Goal: Task Accomplishment & Management: Manage account settings

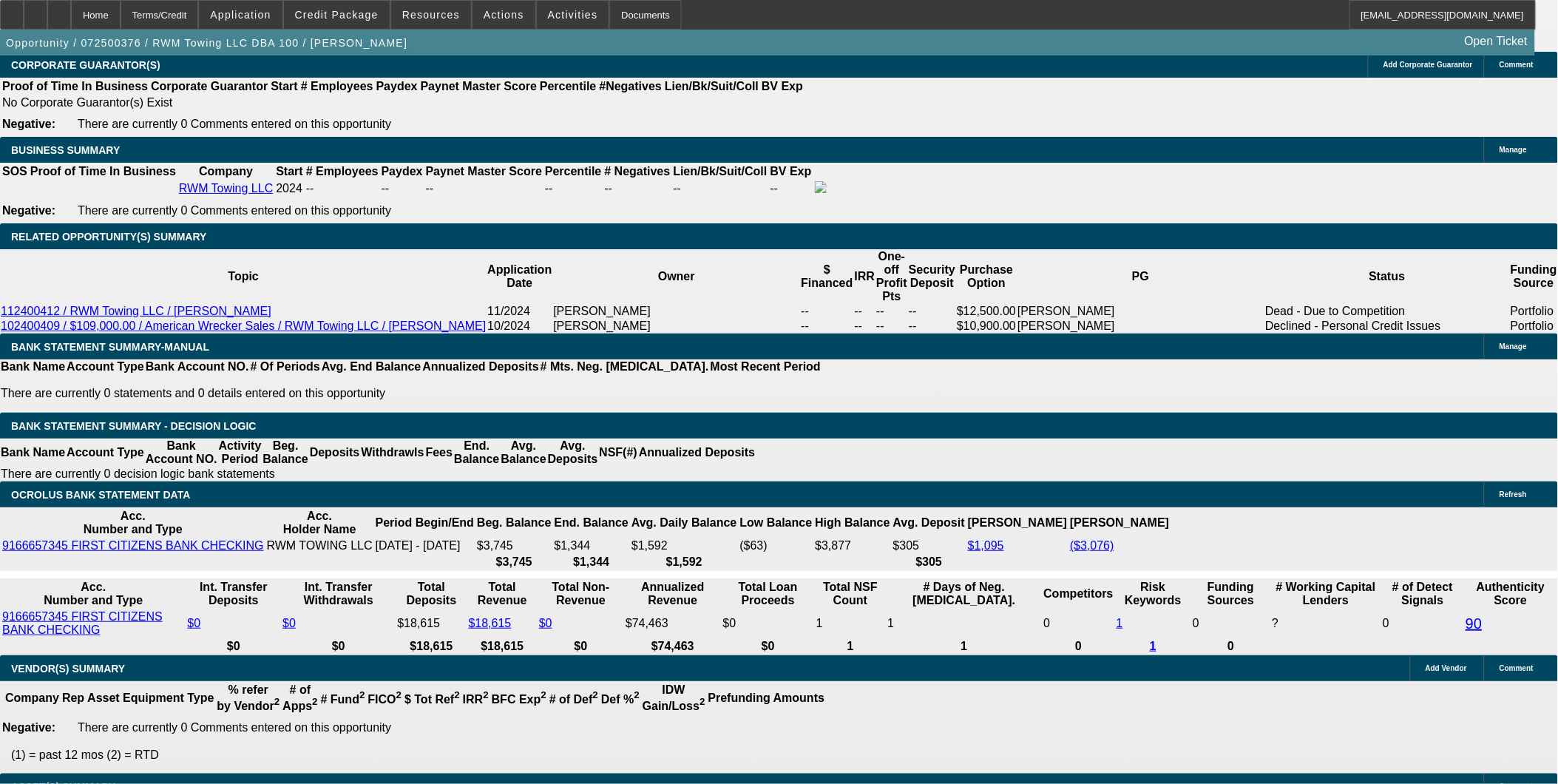
select select "0.2"
select select "2"
select select "0.1"
select select "0.2"
select select "2"
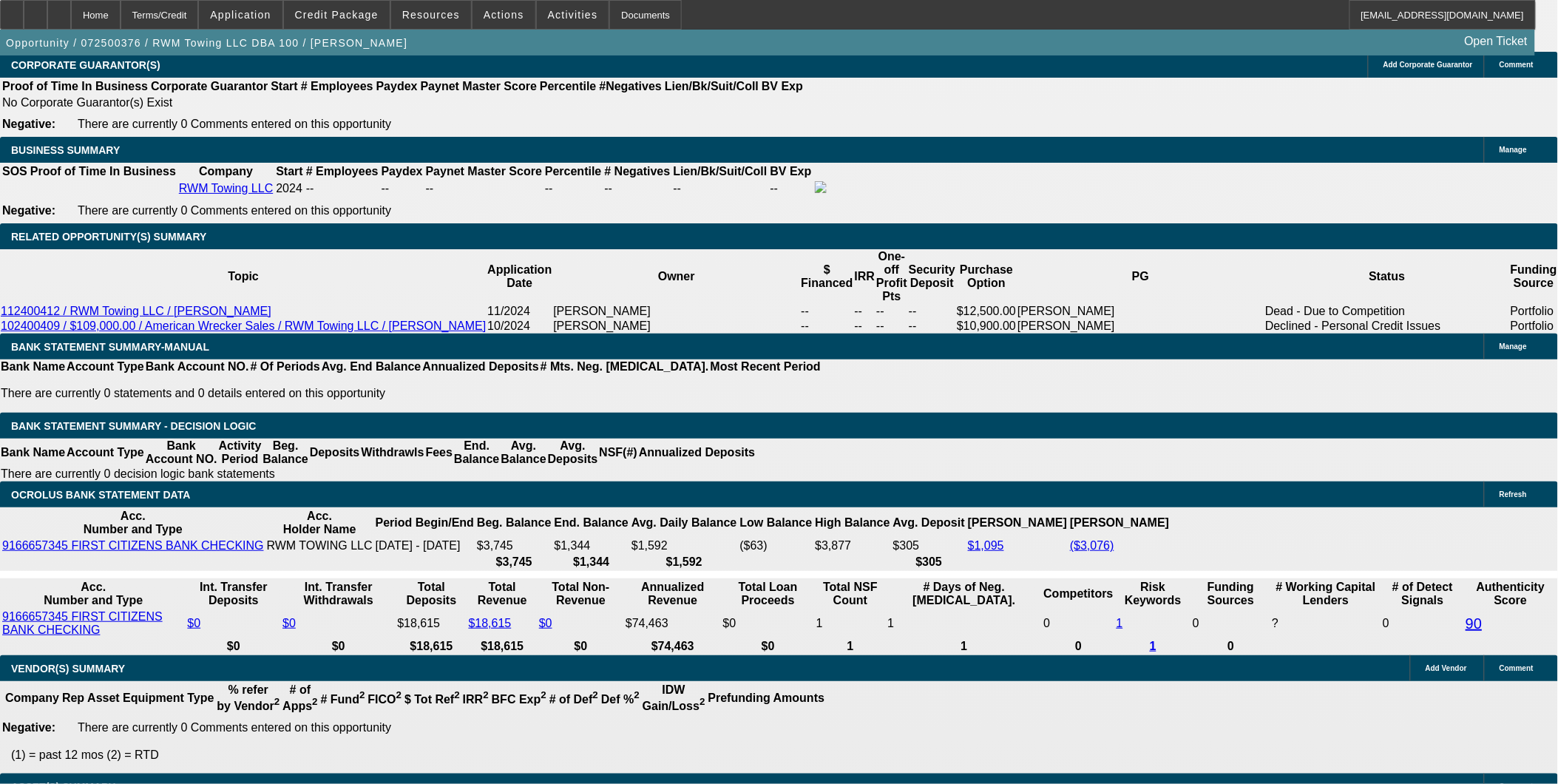
select select "0.1"
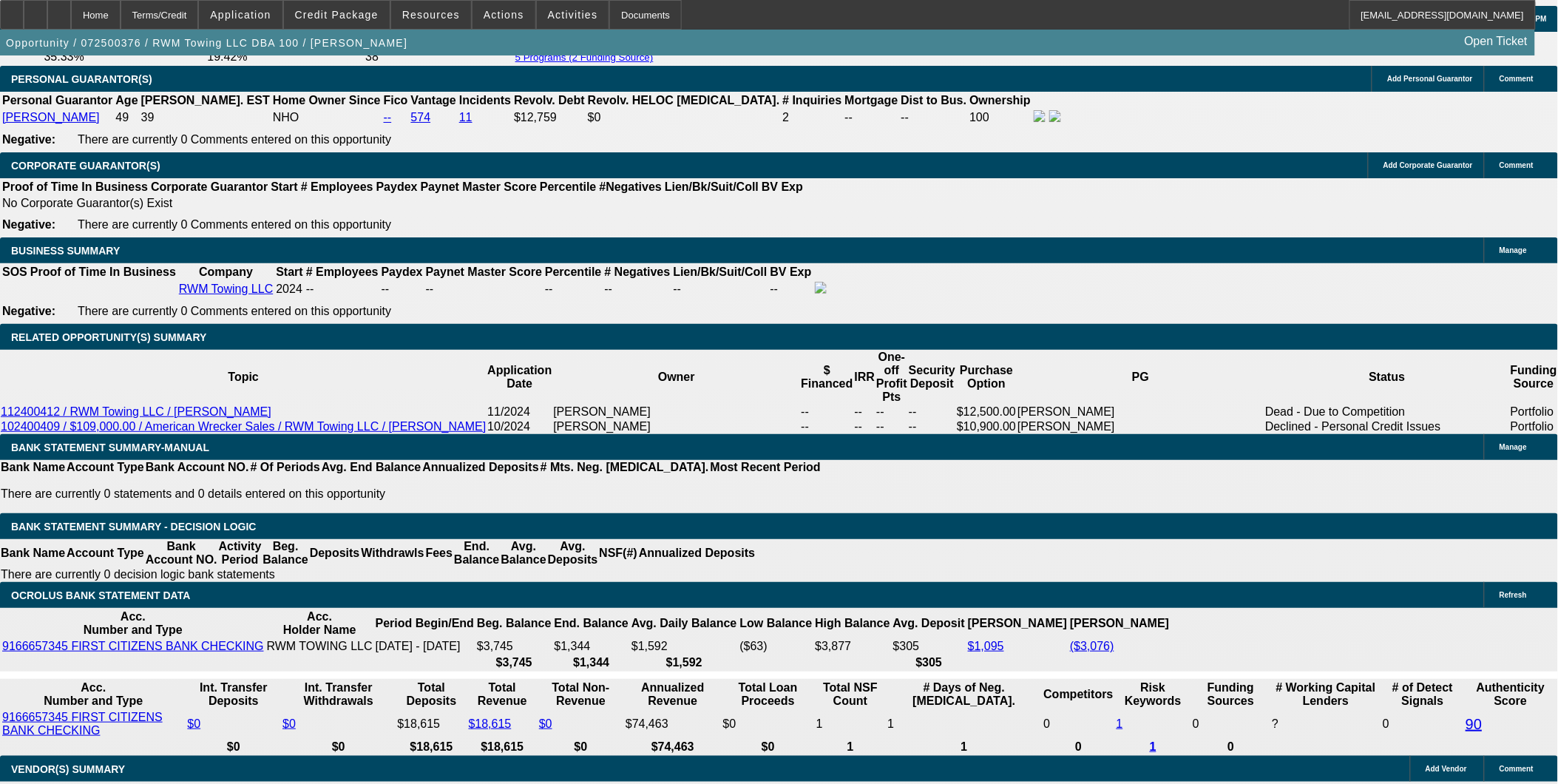
scroll to position [2057, 0]
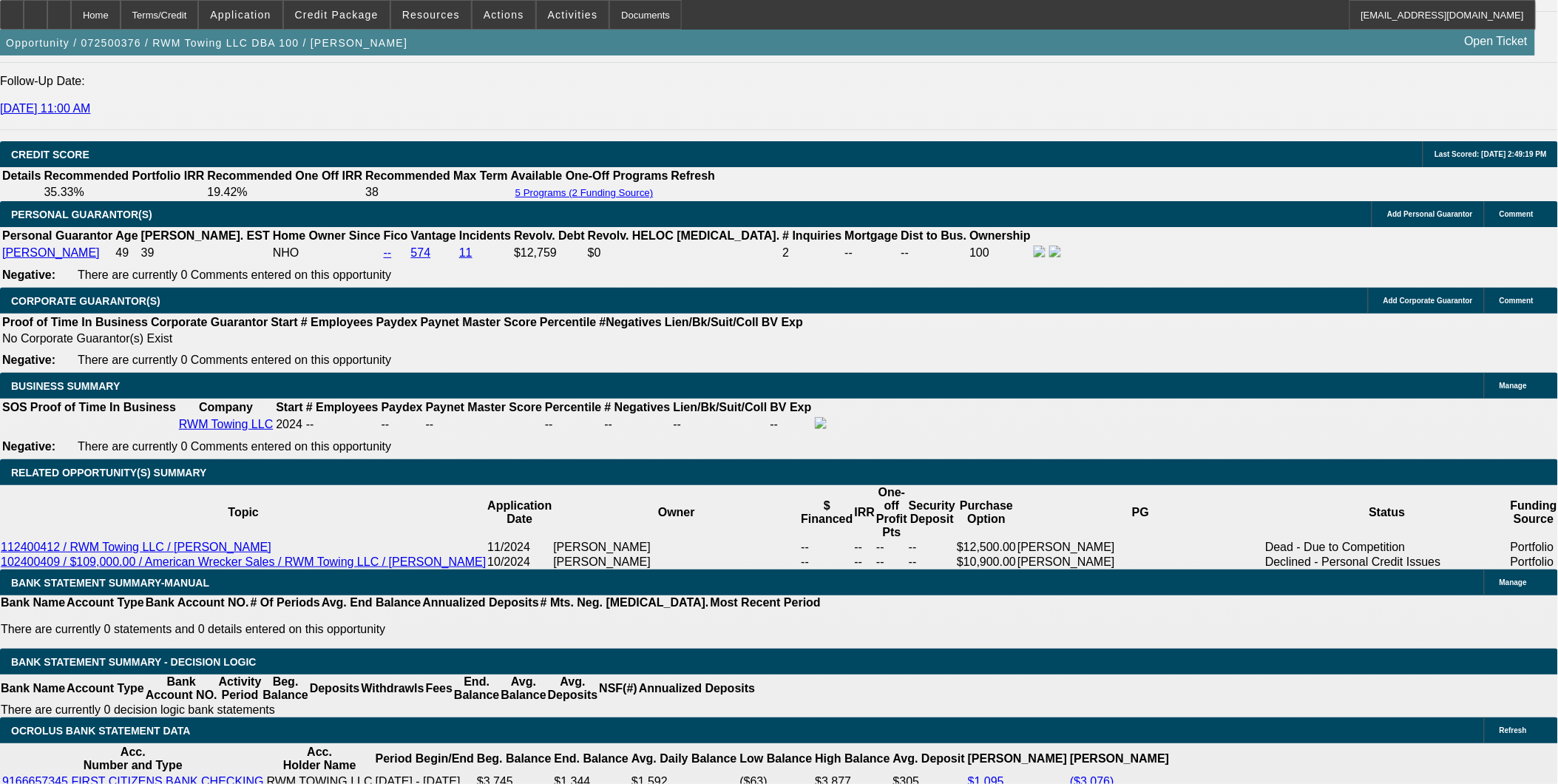
select select "1"
select select "2"
select select "4"
select select "1"
select select "2"
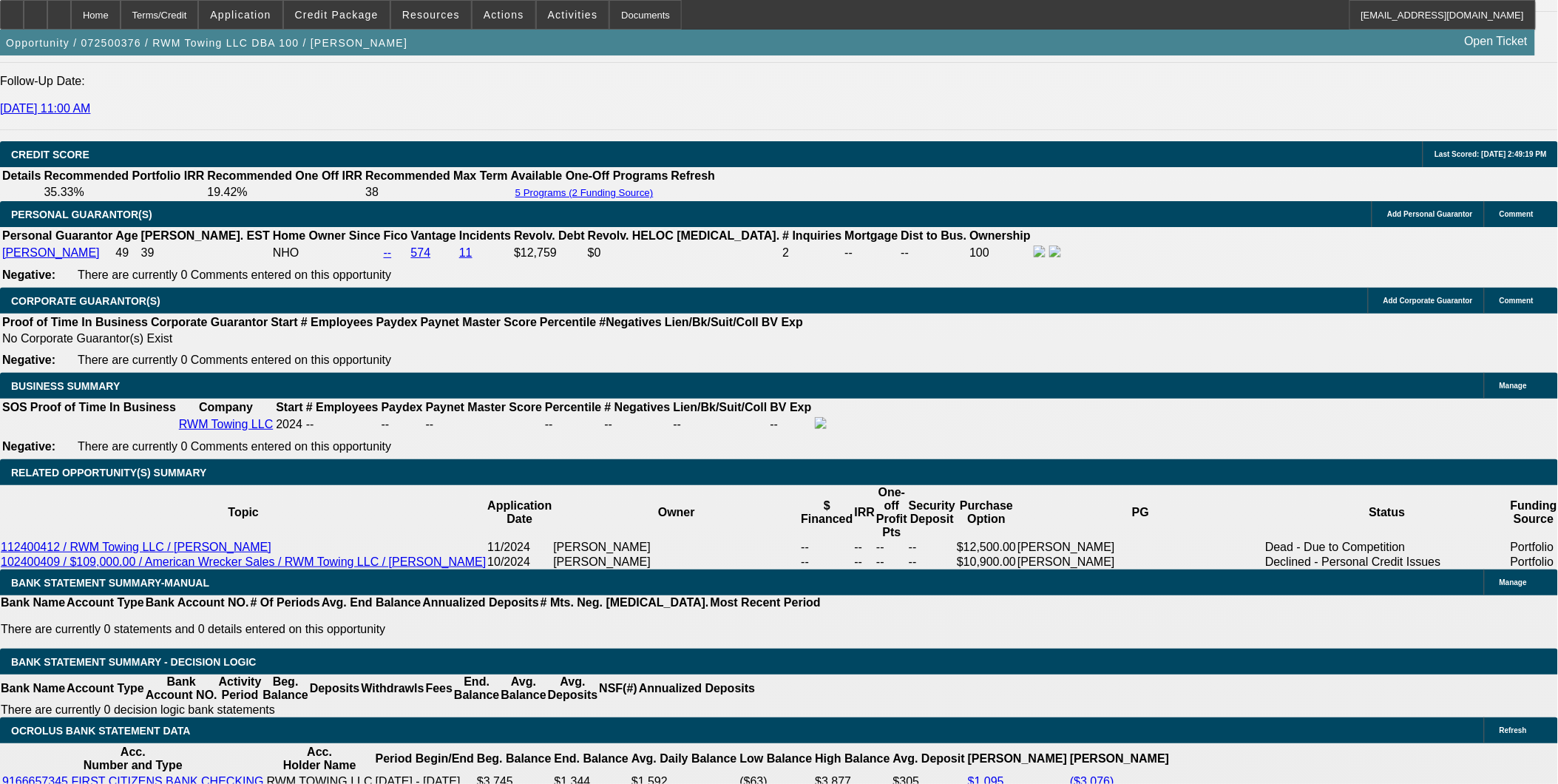
select select "4"
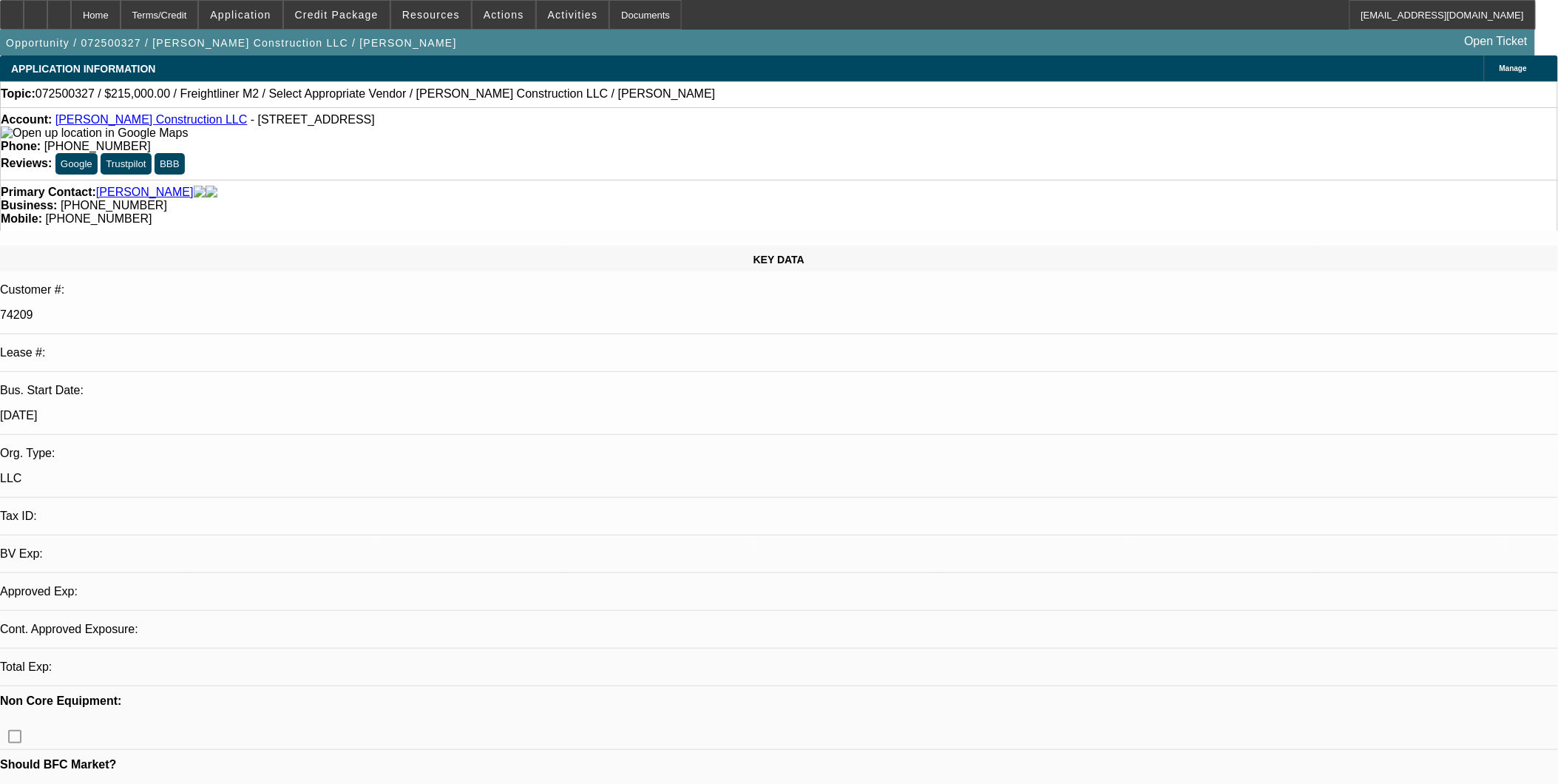
select select "0"
select select "2"
select select "0.1"
select select "1"
select select "2"
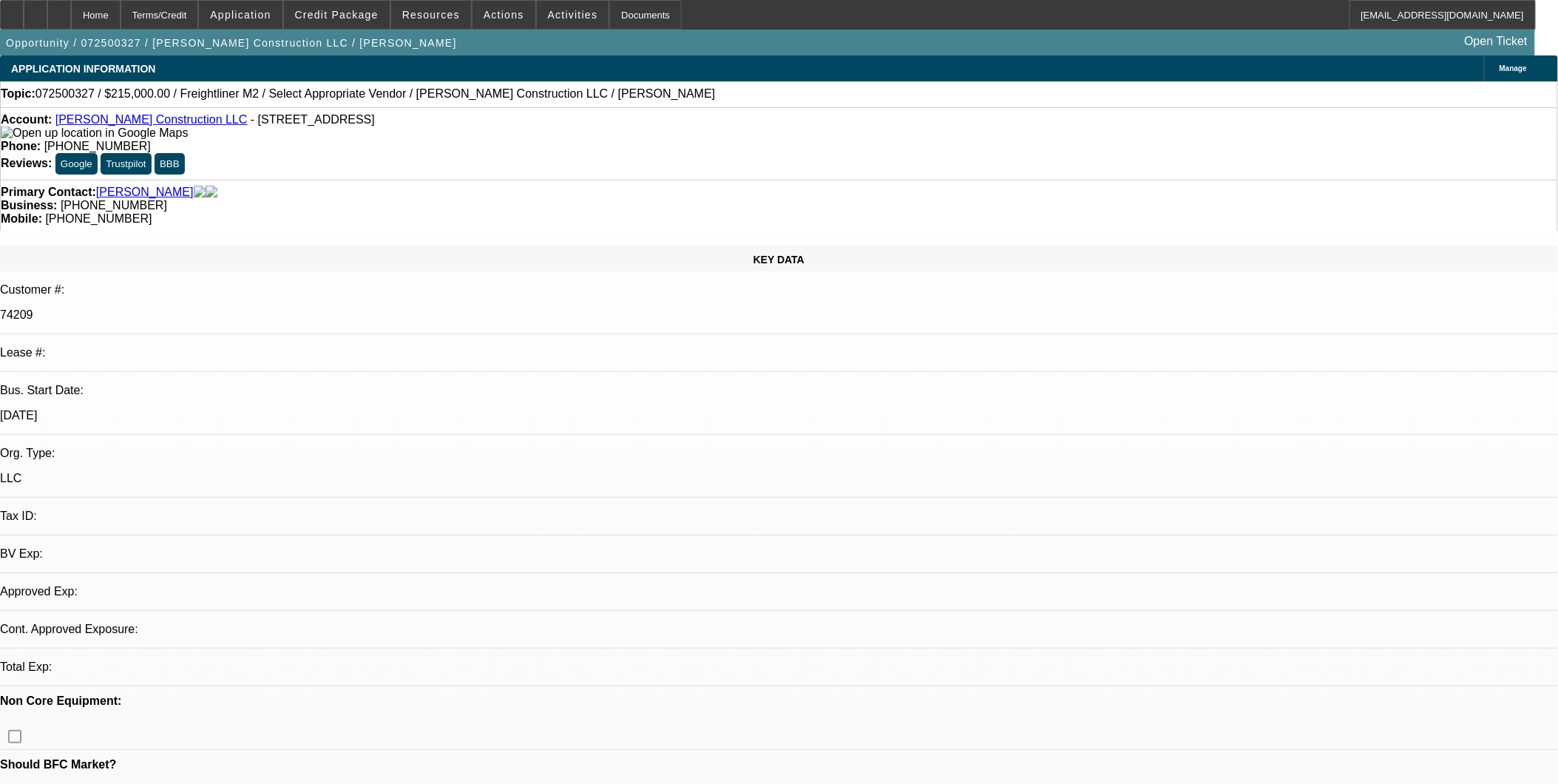
select select "4"
click at [139, 123] on link "McCoy Construction LLC" at bounding box center [151, 119] width 192 height 13
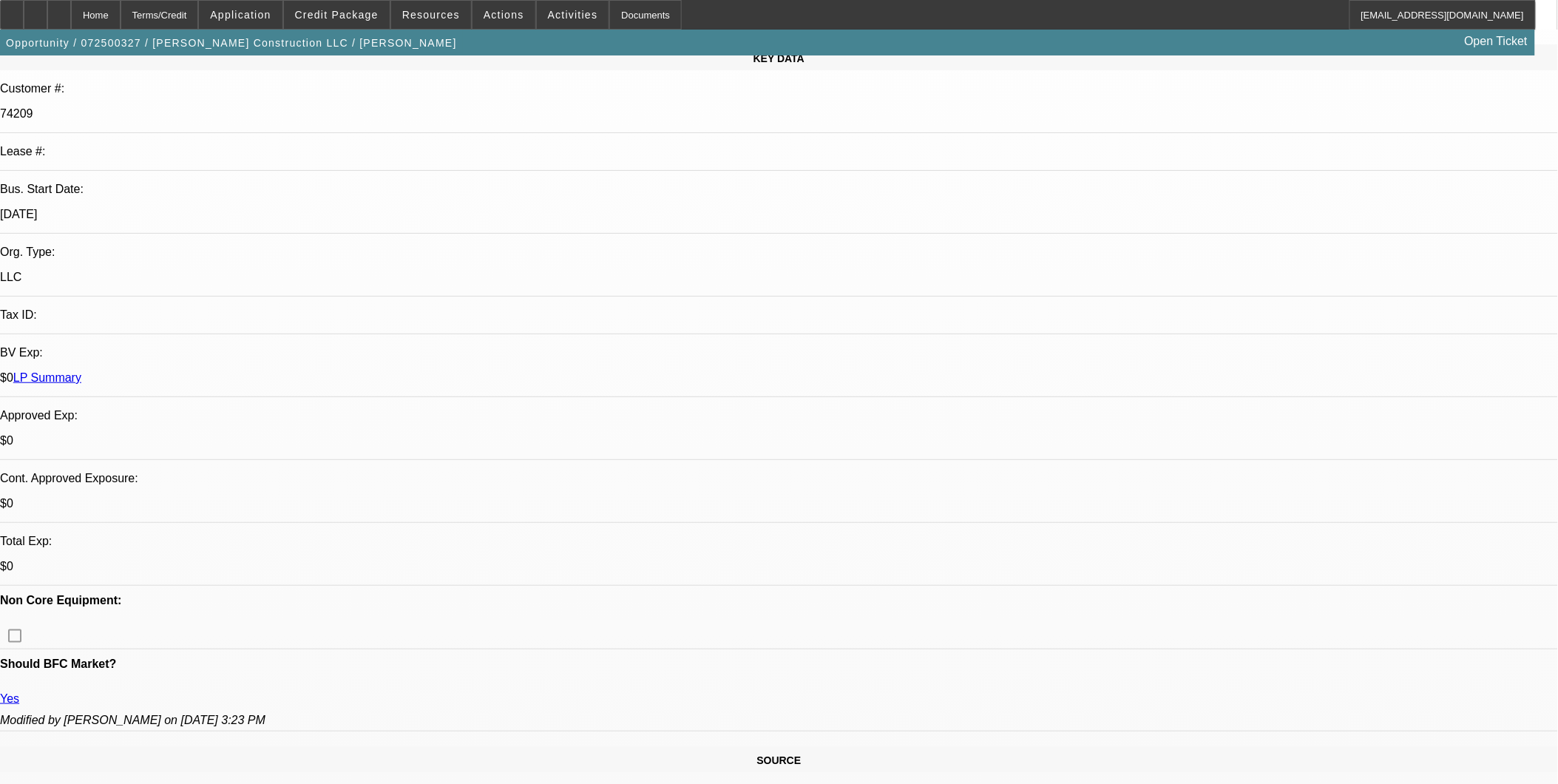
scroll to position [247, 0]
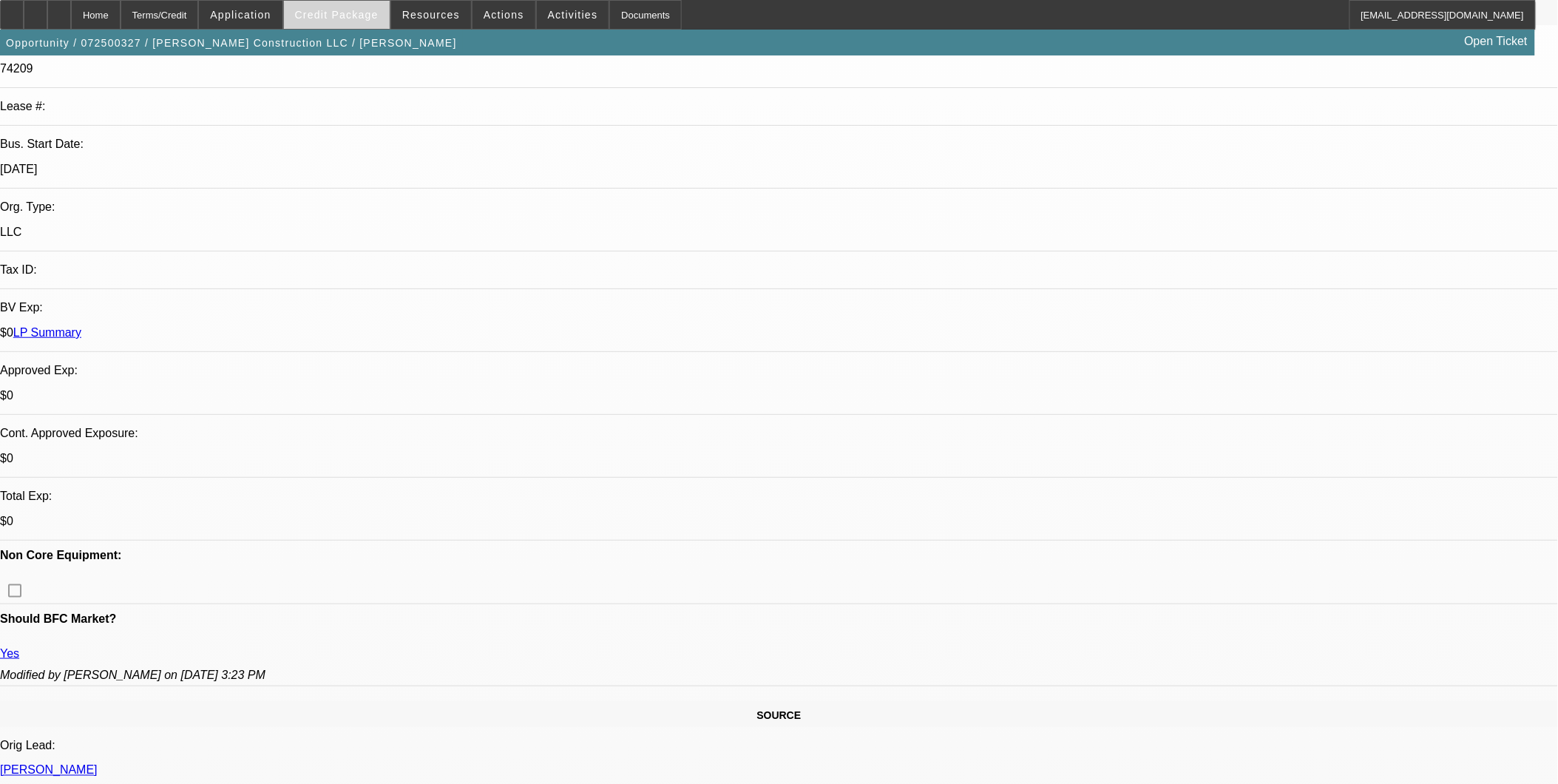
click at [378, 18] on span "Credit Package" at bounding box center [337, 14] width 83 height 12
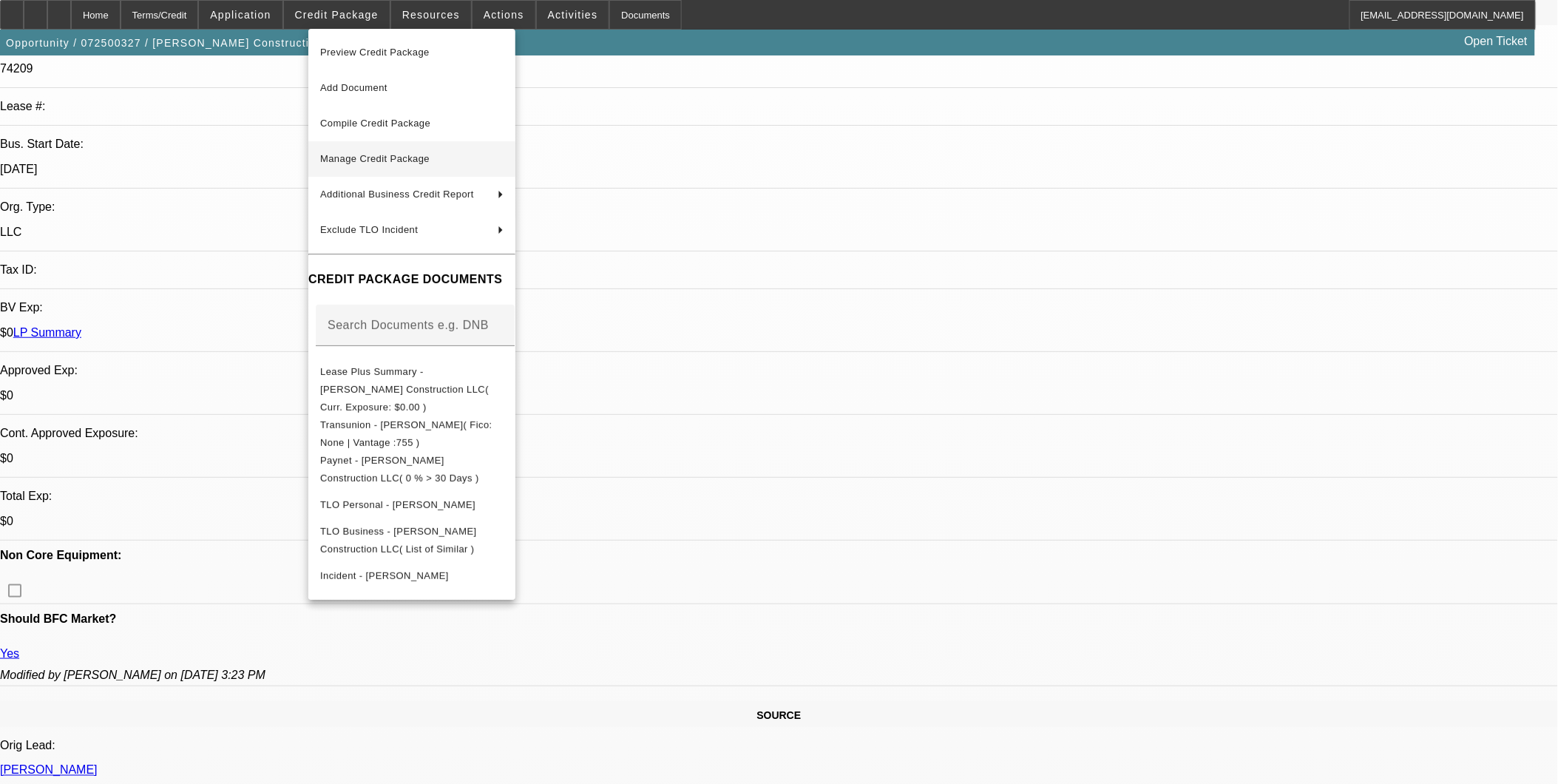
click at [410, 167] on span "Manage Credit Package" at bounding box center [412, 159] width 184 height 18
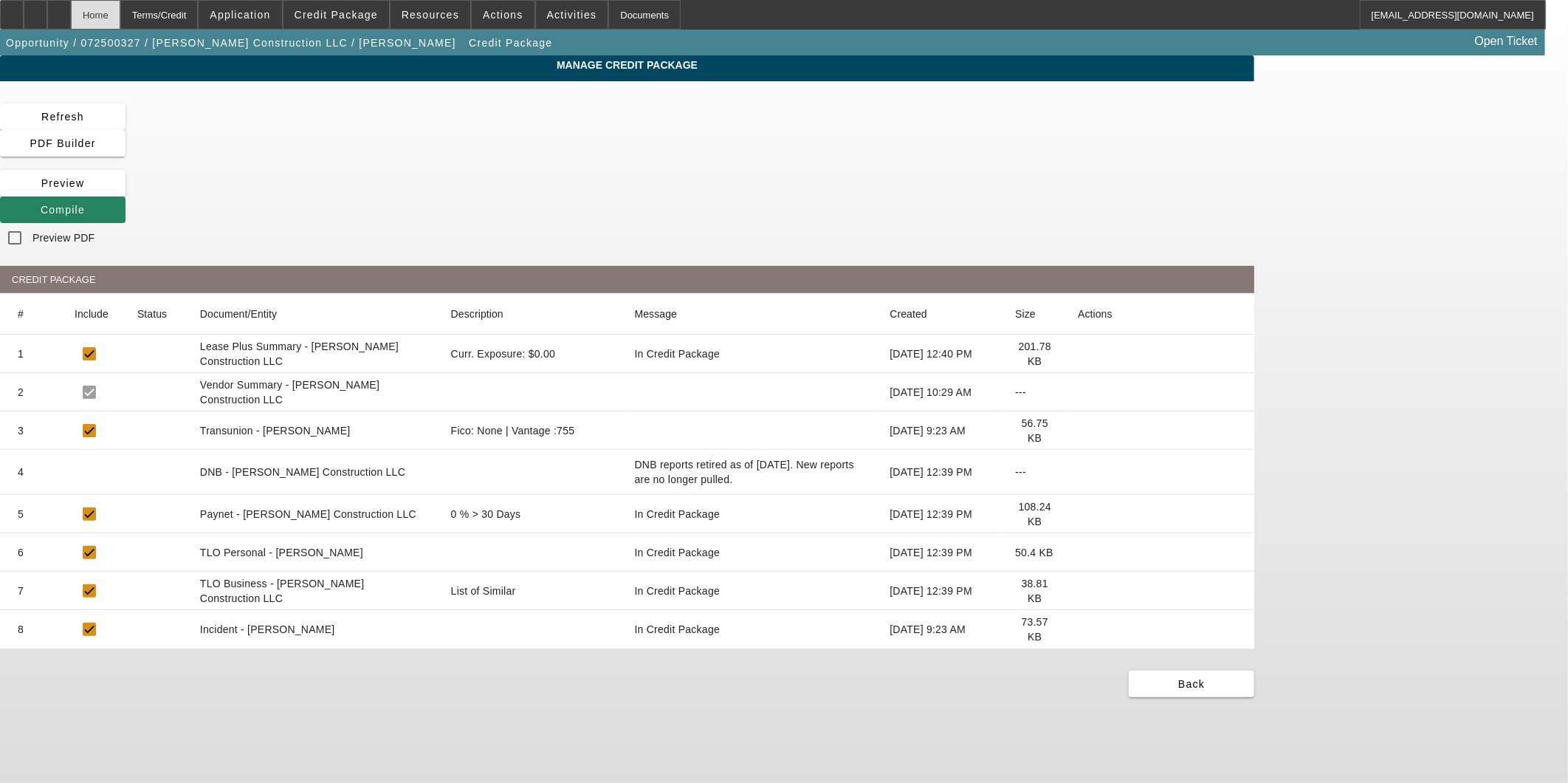
click at [121, 11] on div "Home" at bounding box center [95, 14] width 49 height 30
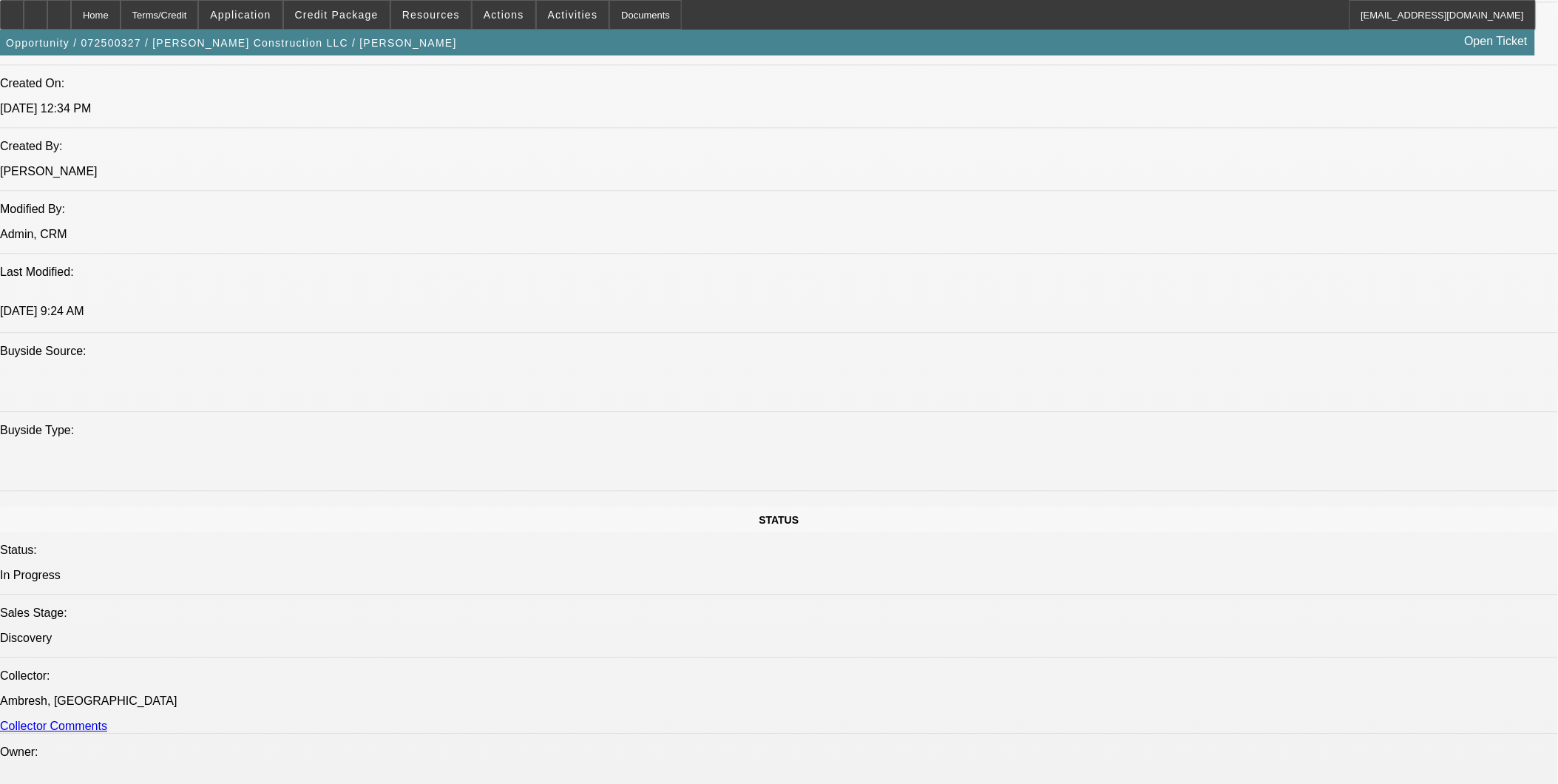
select select "0"
select select "2"
select select "0.1"
select select "4"
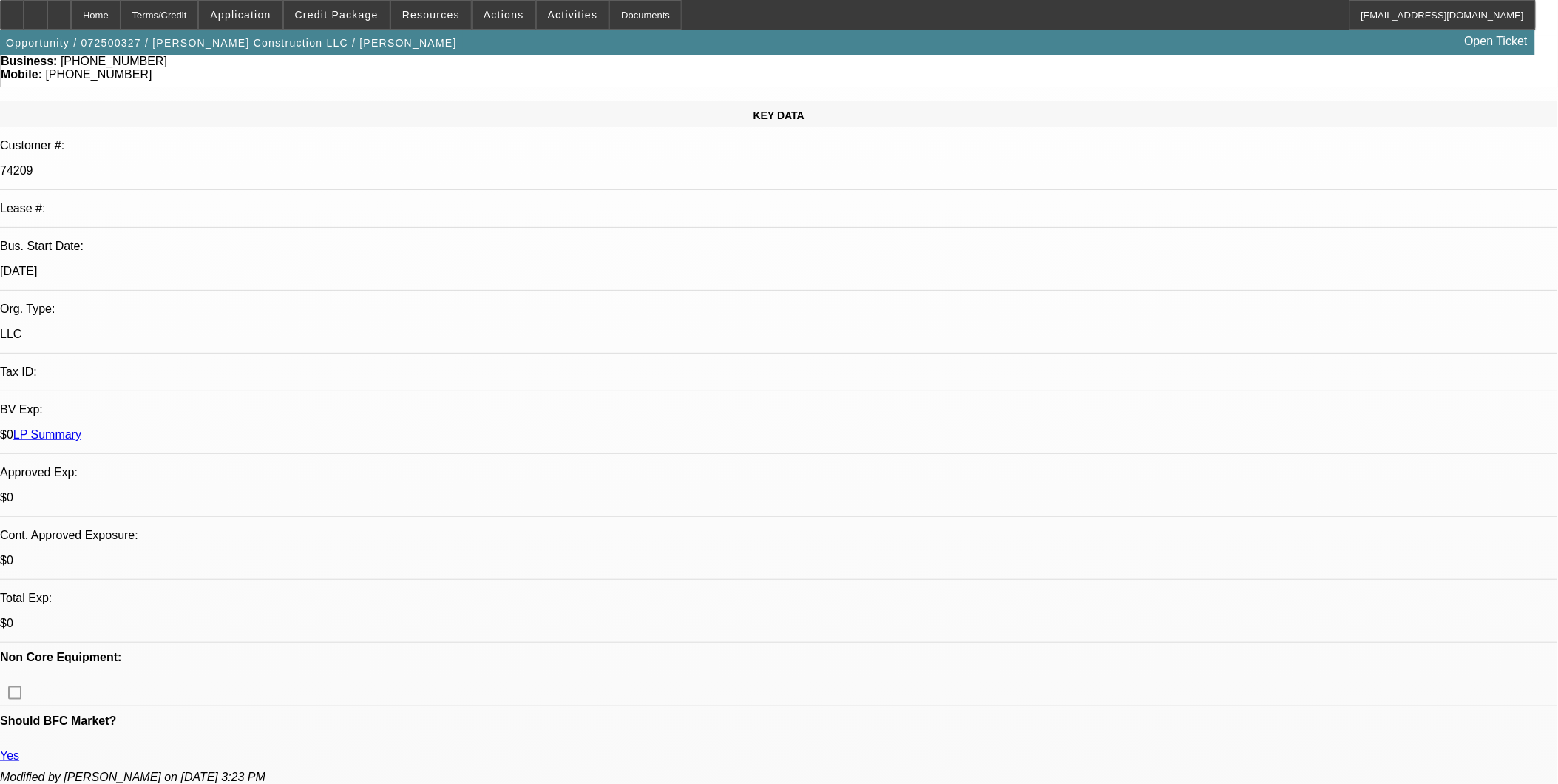
scroll to position [164, 0]
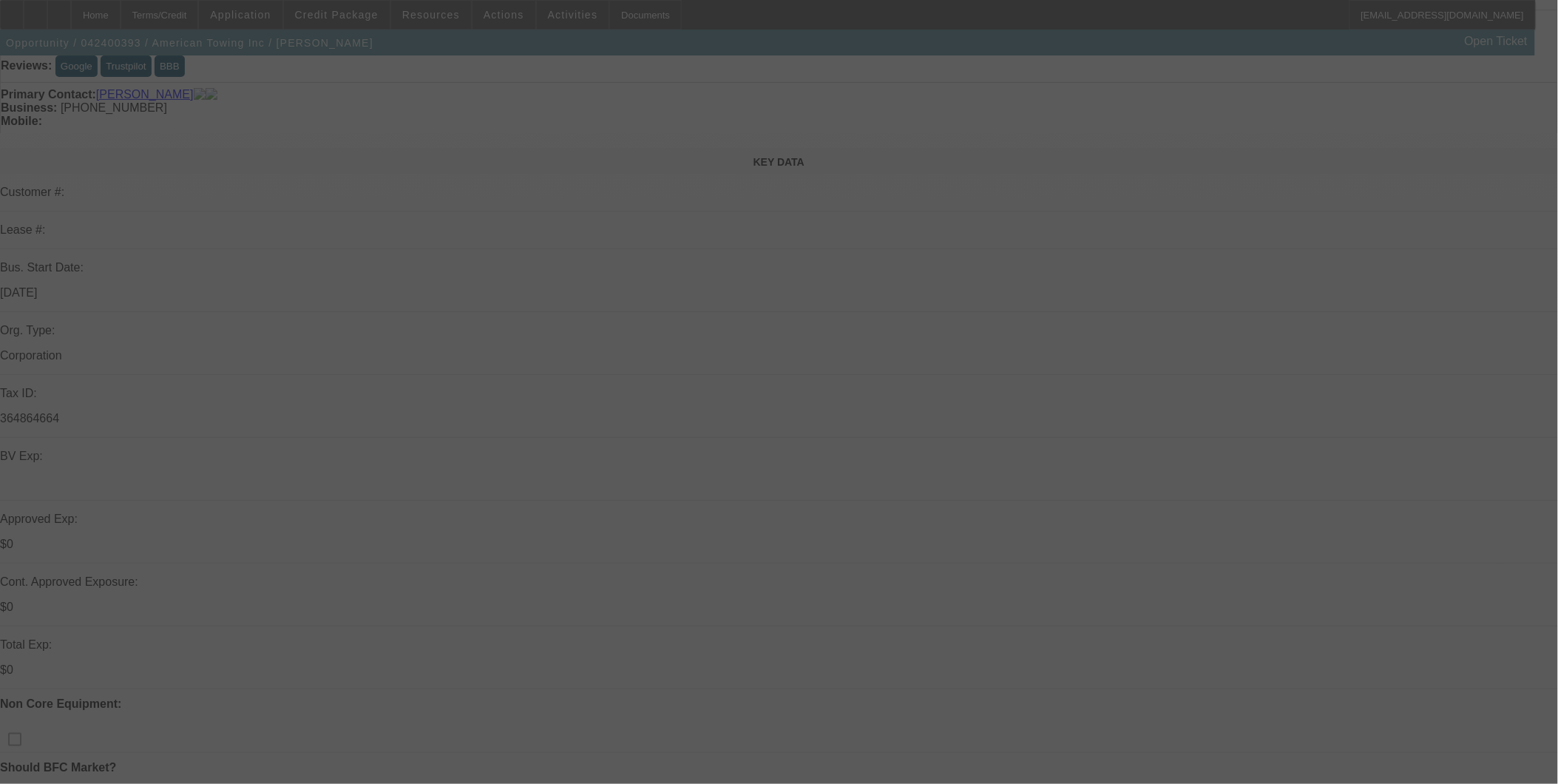
scroll to position [247, 0]
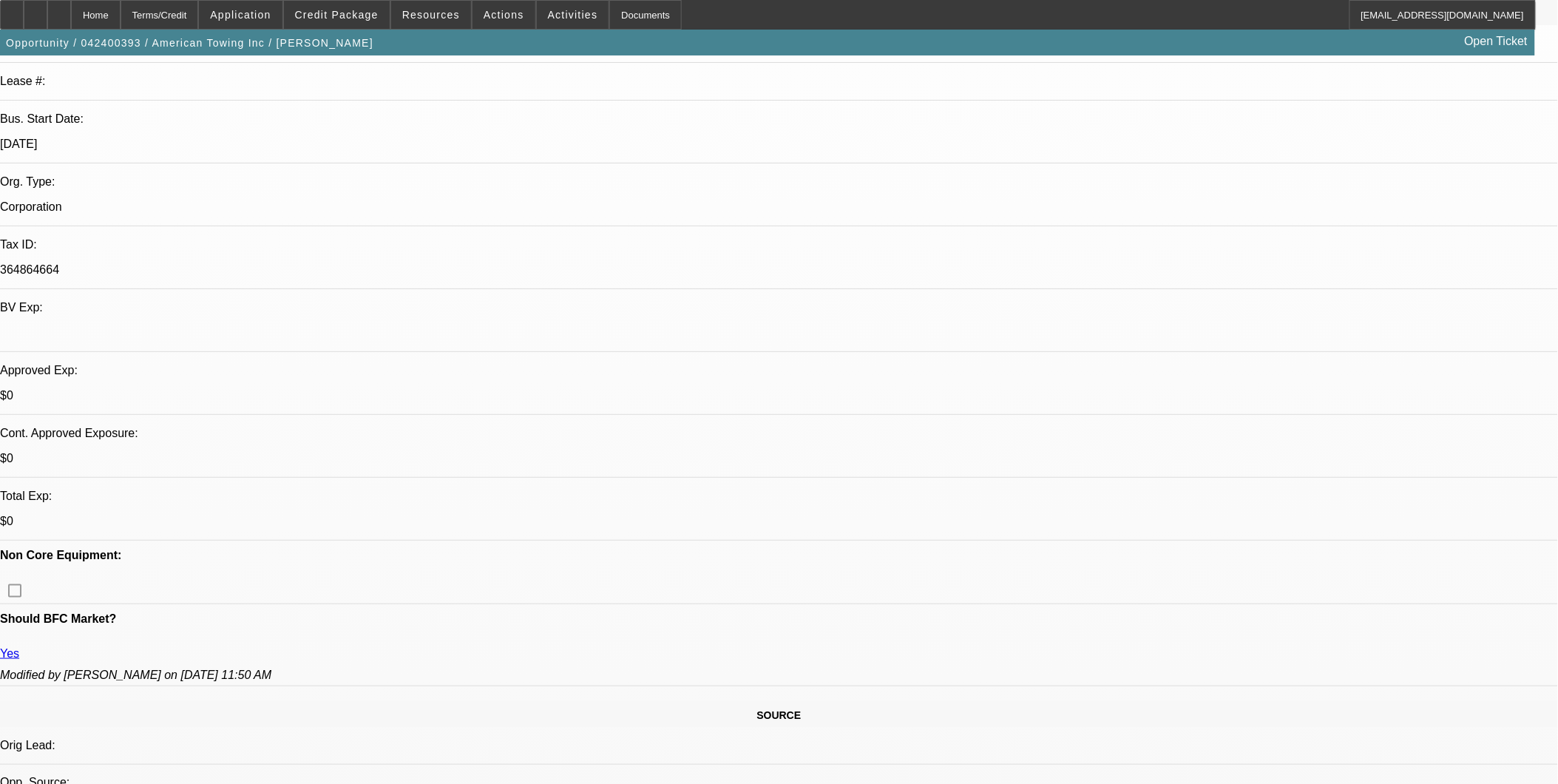
select select "0"
select select "0.2"
select select "0"
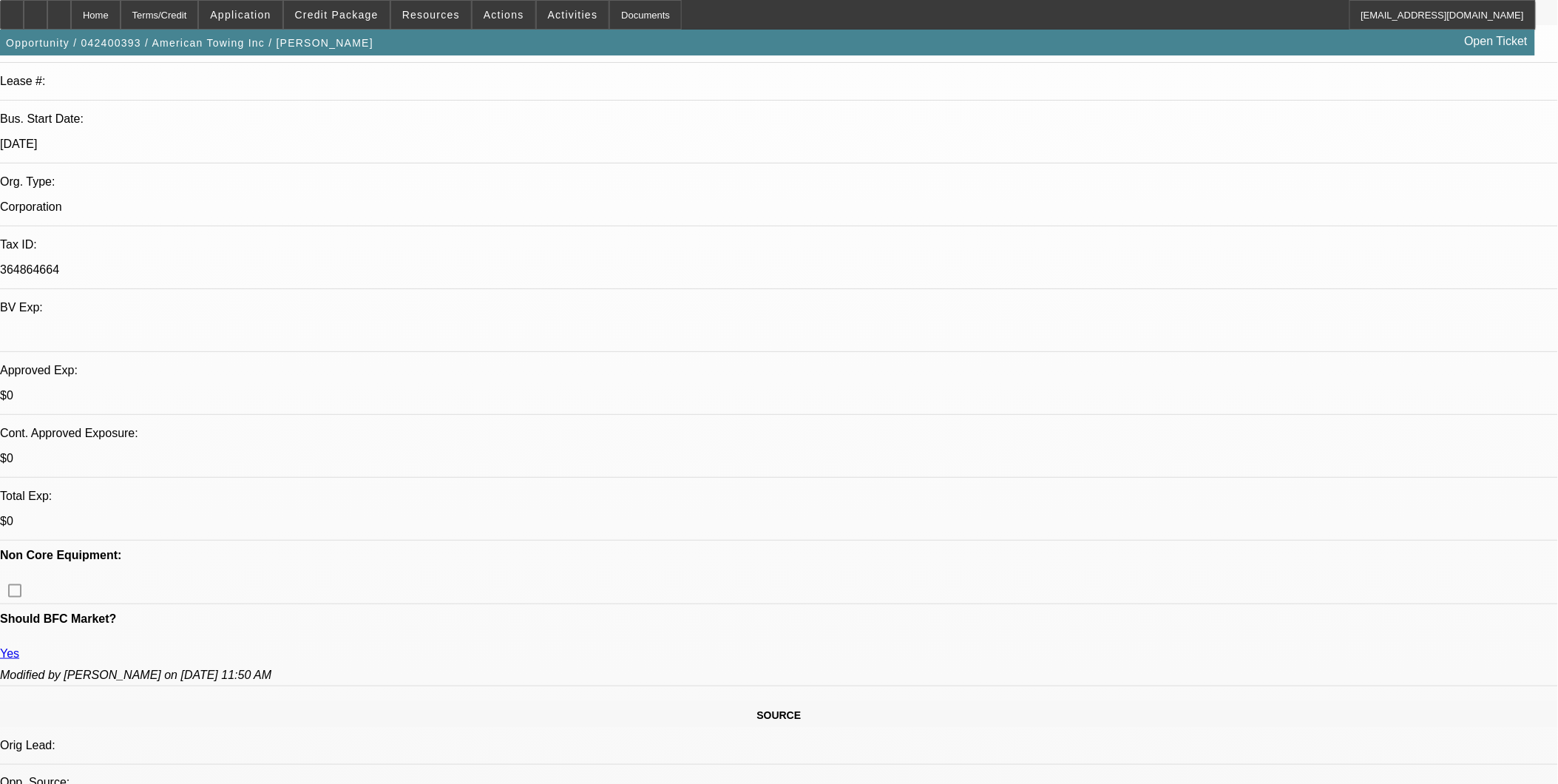
select select "0"
select select "0.2"
select select "0"
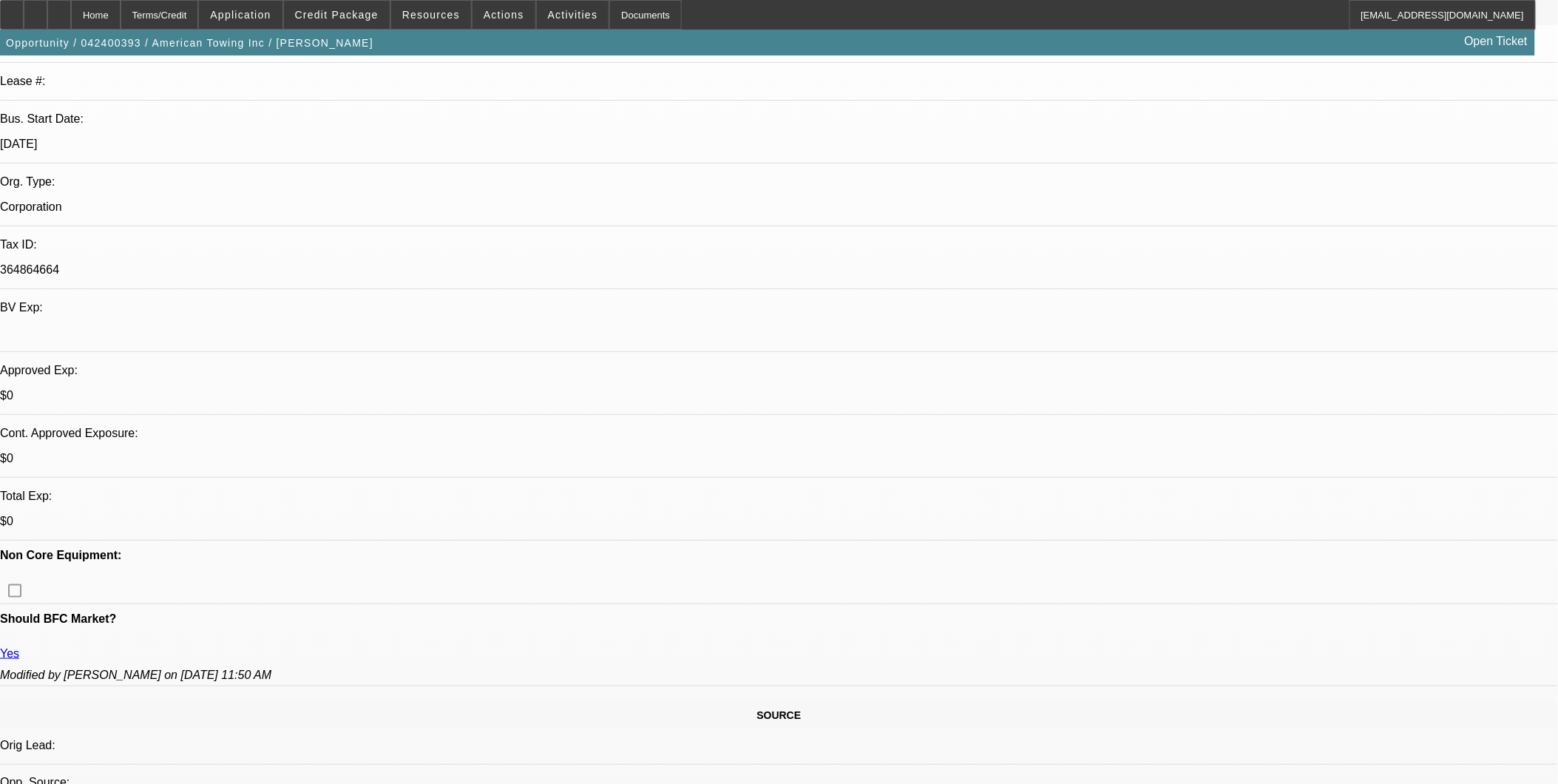
select select "2"
select select "0"
select select "1"
select select "6"
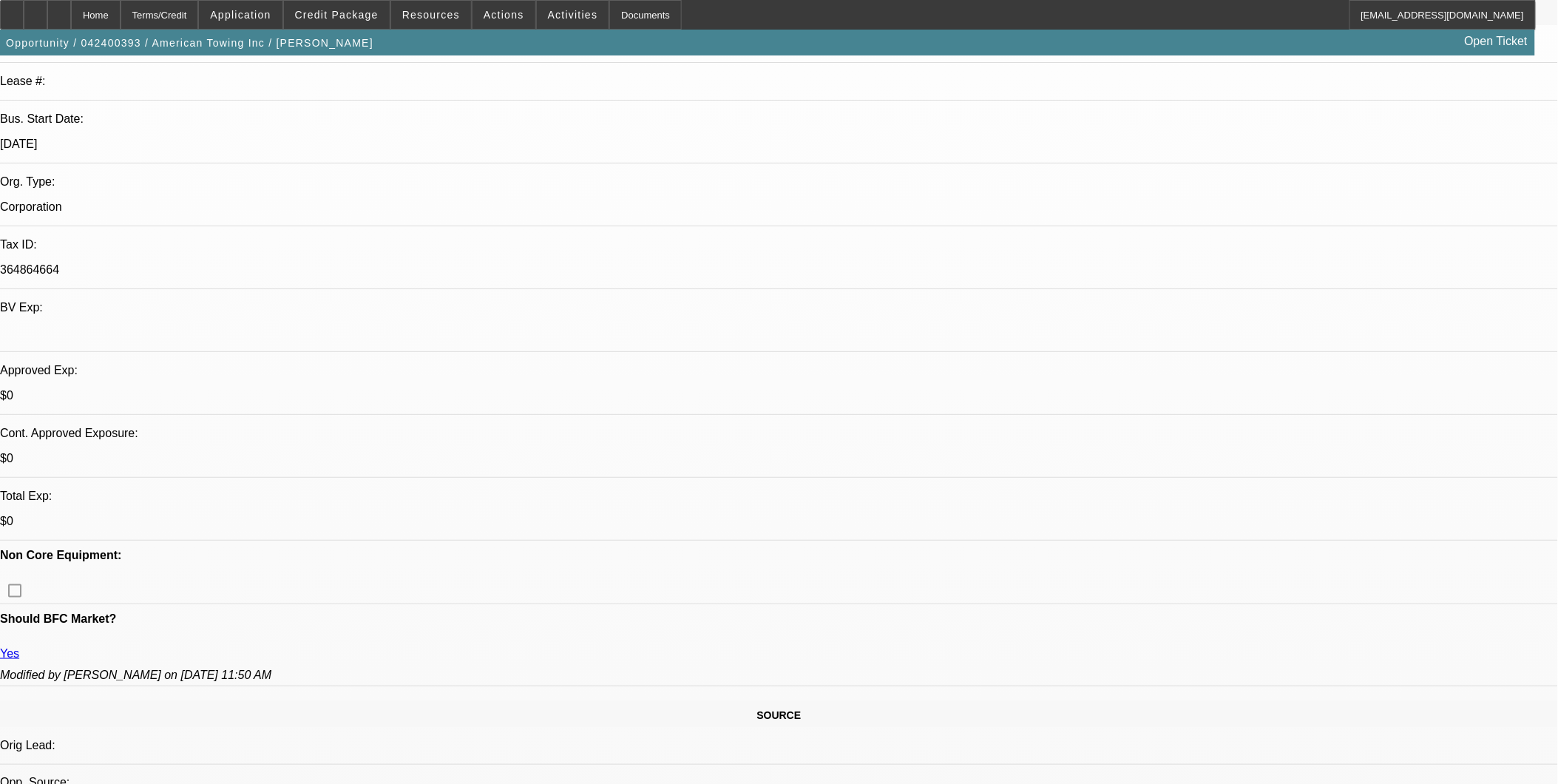
select select "1"
select select "2"
select select "6"
select select "1"
select select "2"
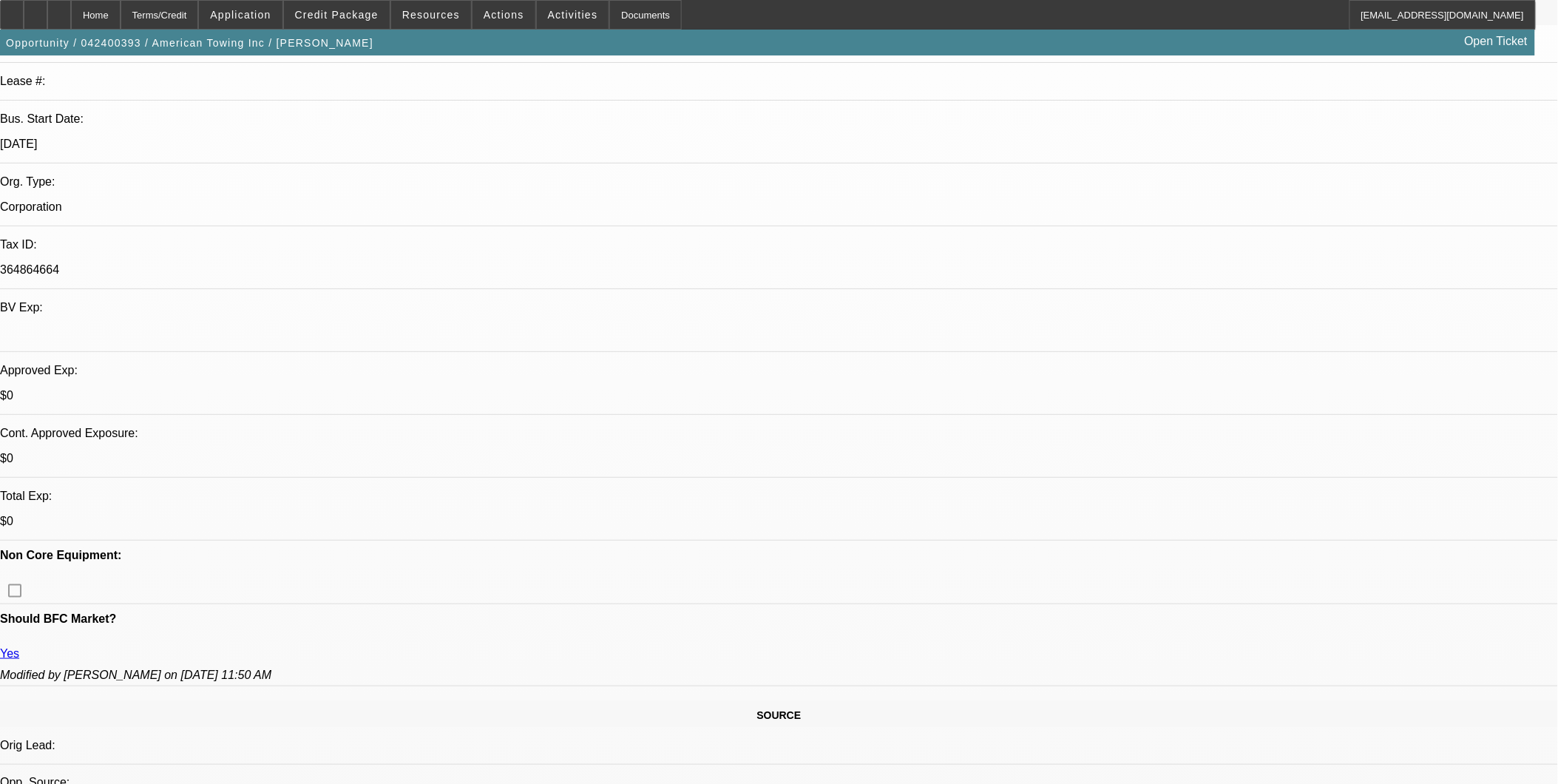
select select "6"
select select "1"
select select "2"
select select "6"
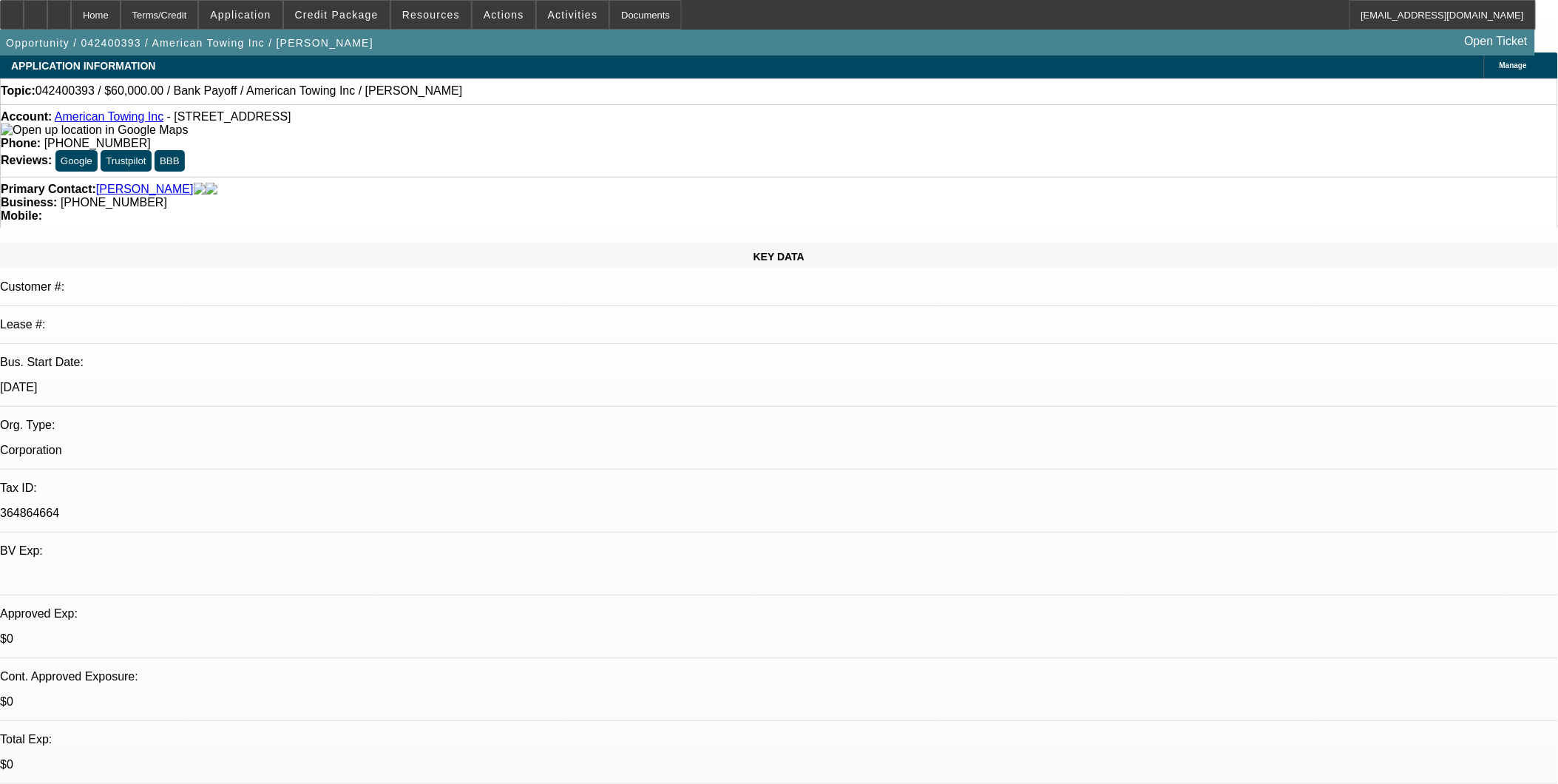
scroll to position [0, 0]
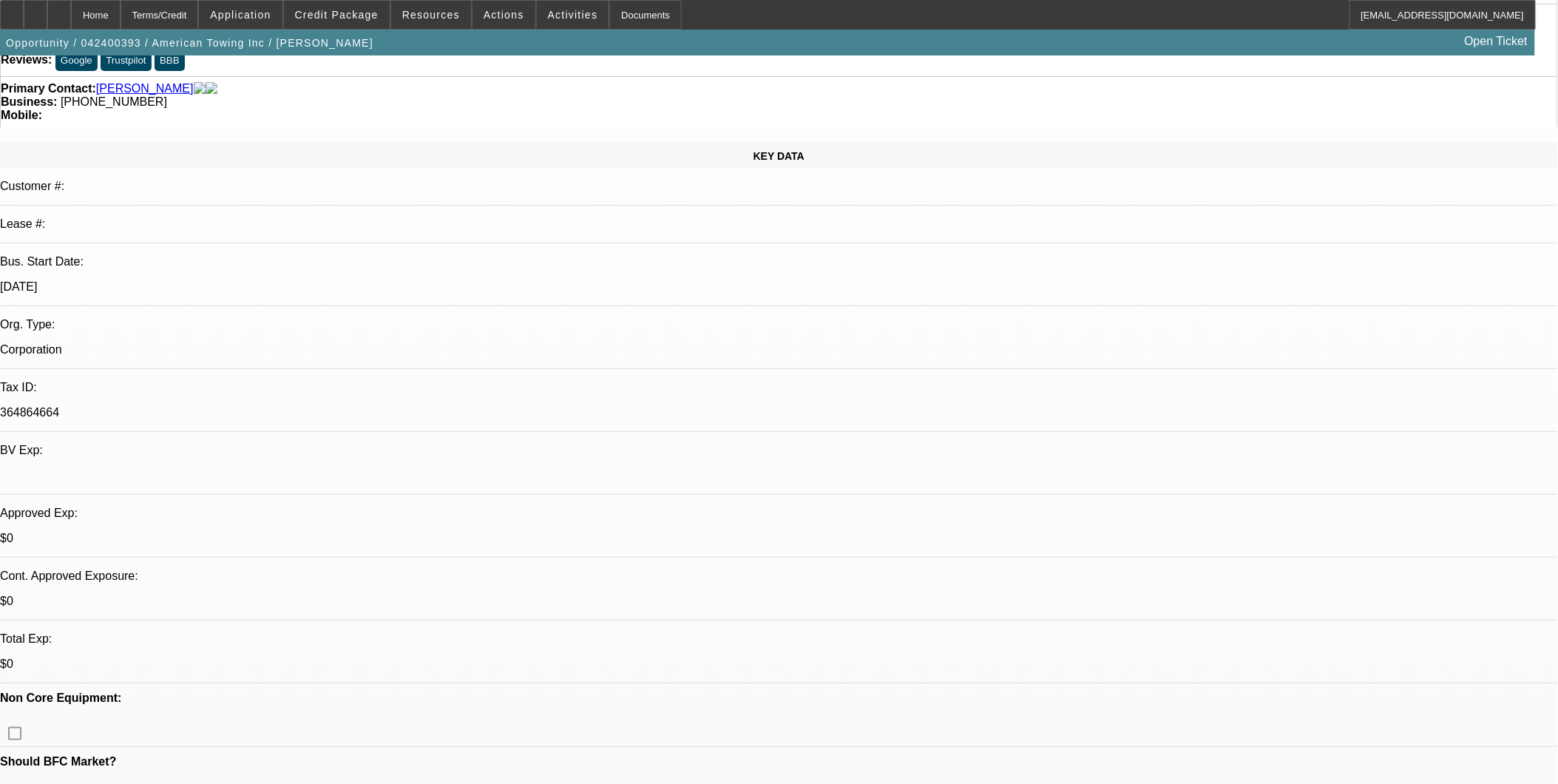
scroll to position [82, 0]
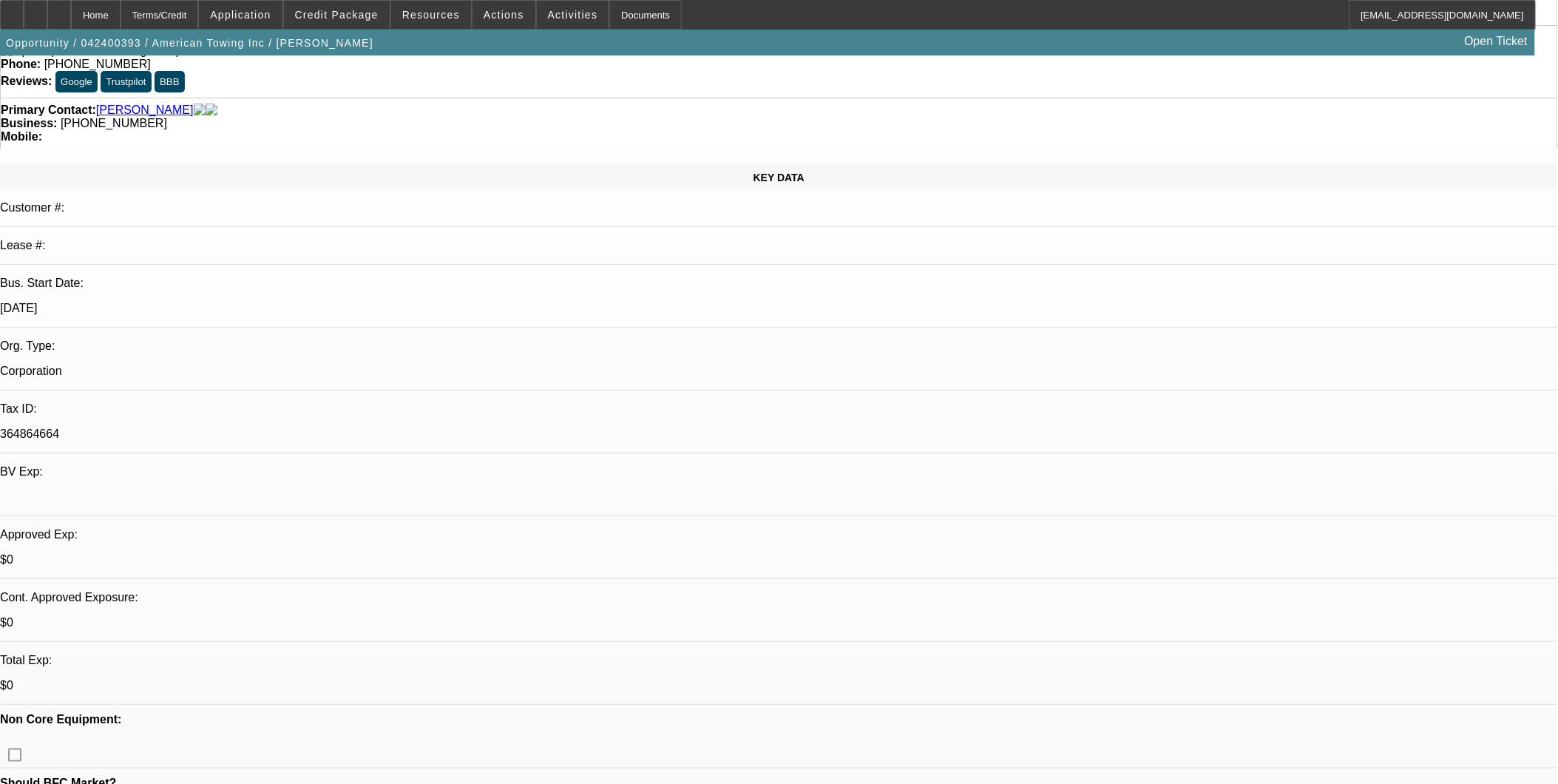
drag, startPoint x: 644, startPoint y: 370, endPoint x: 622, endPoint y: 366, distance: 22.4
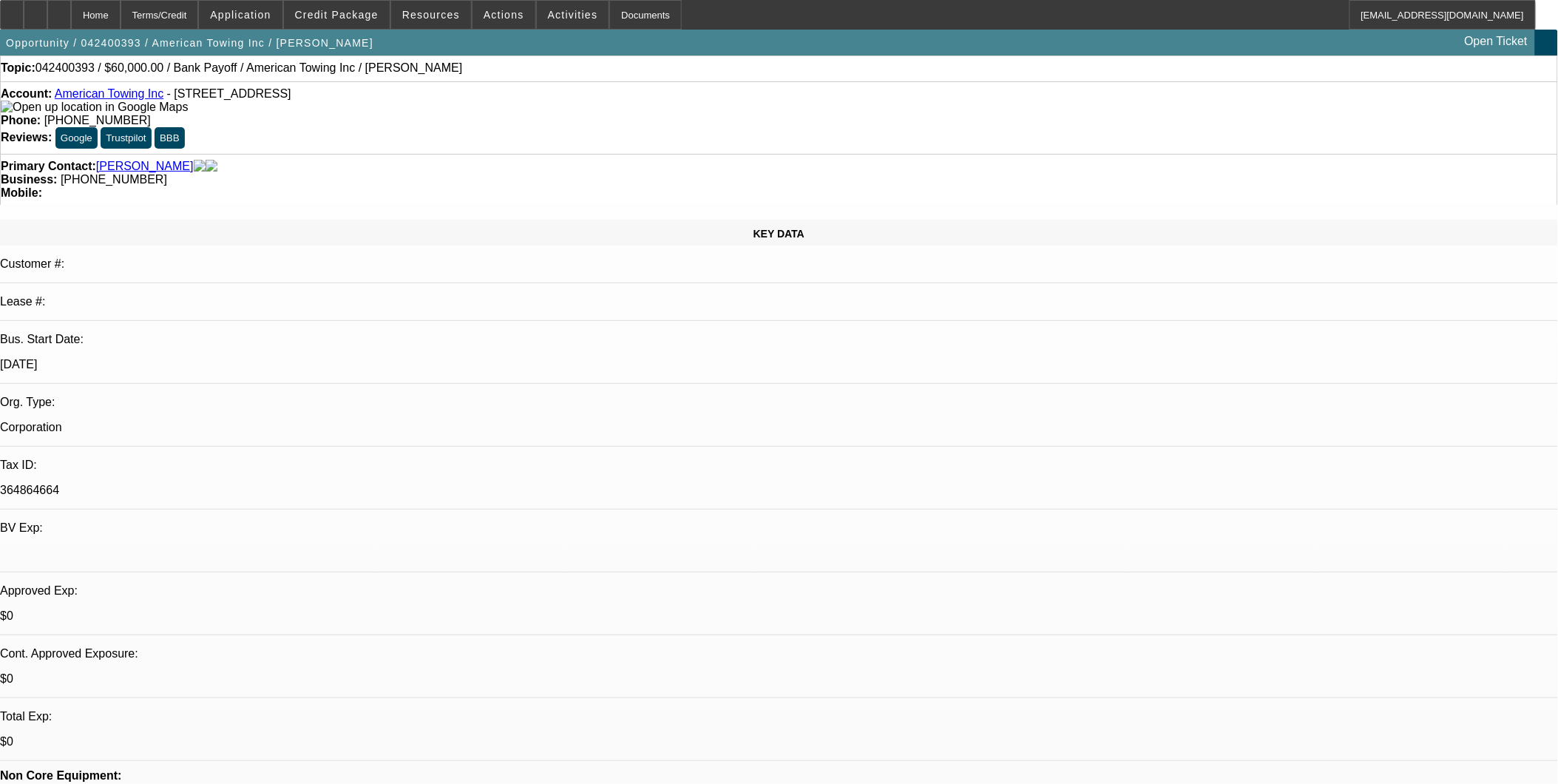
scroll to position [0, 0]
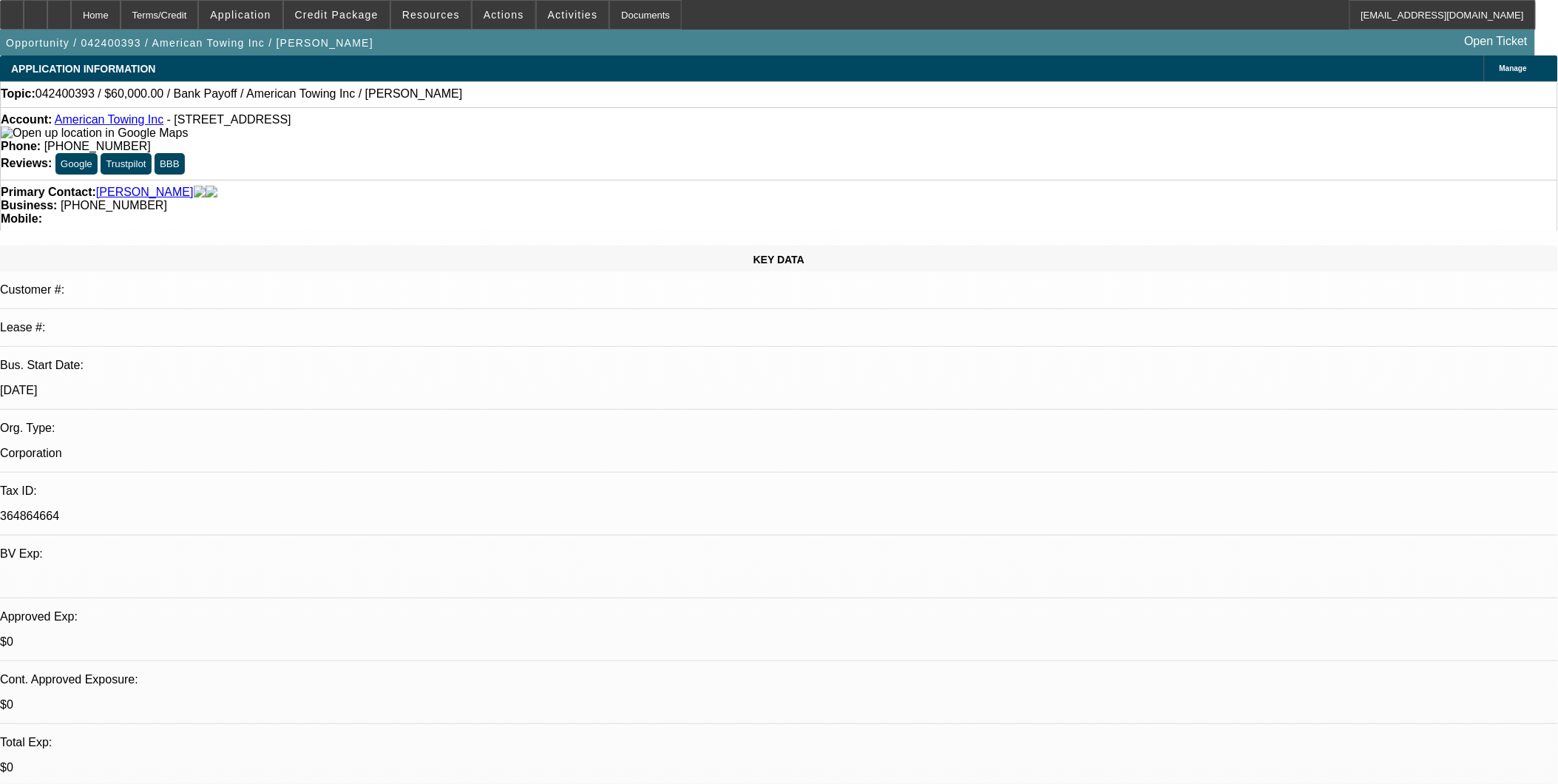
click at [124, 126] on link "American Towing Inc" at bounding box center [109, 119] width 109 height 13
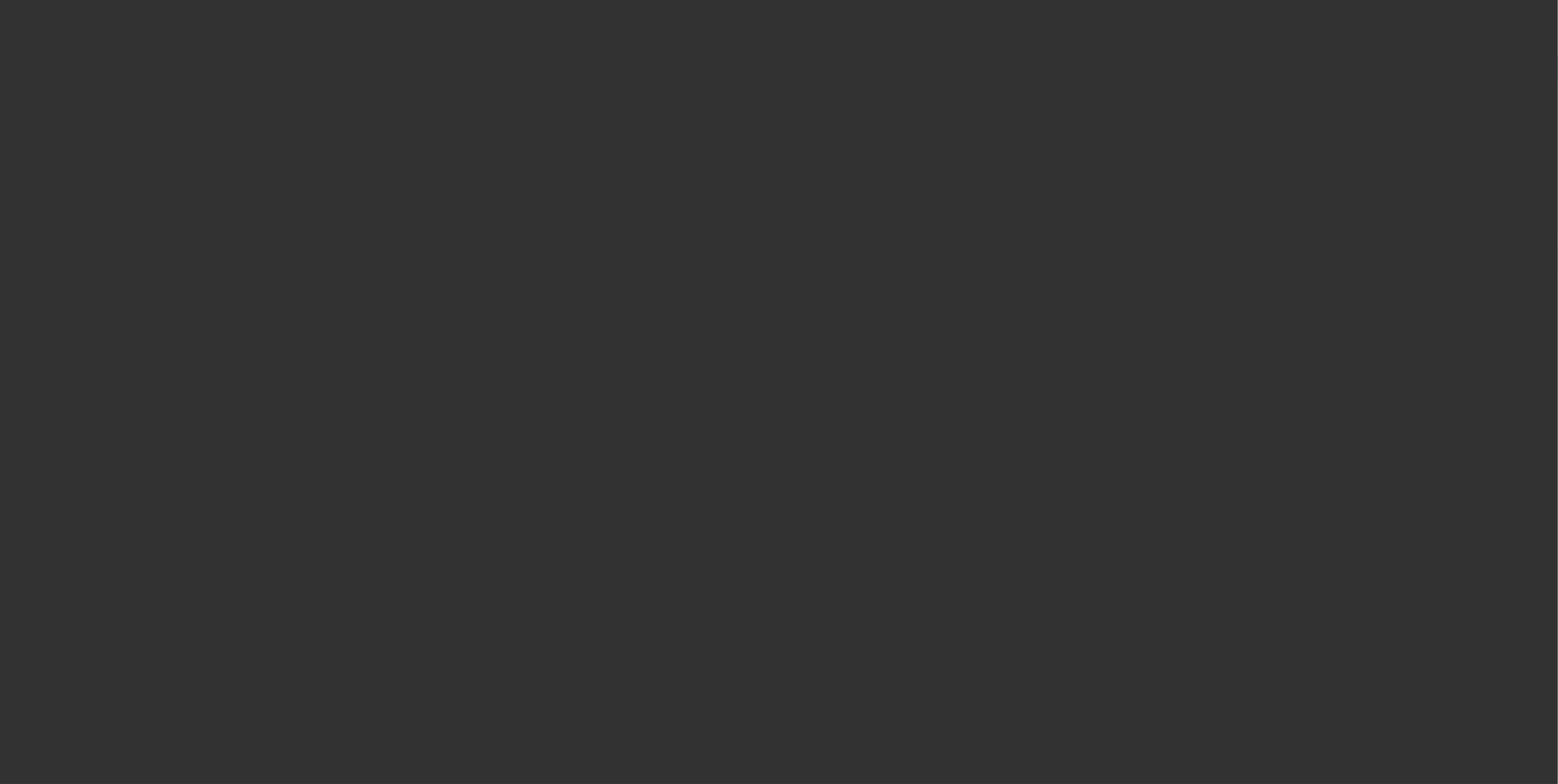
select select "0.1"
select select "0"
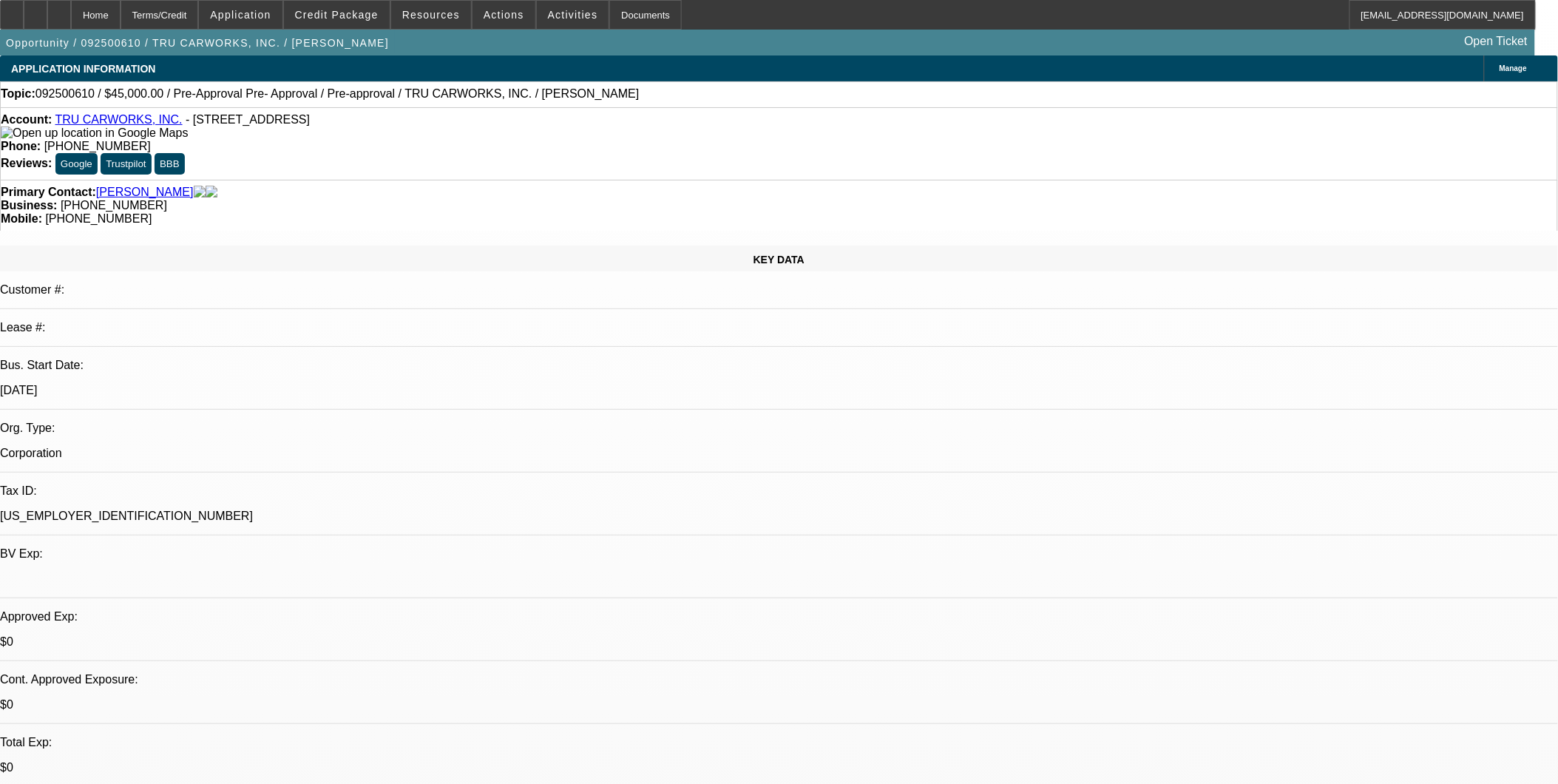
select select "1"
select select "6"
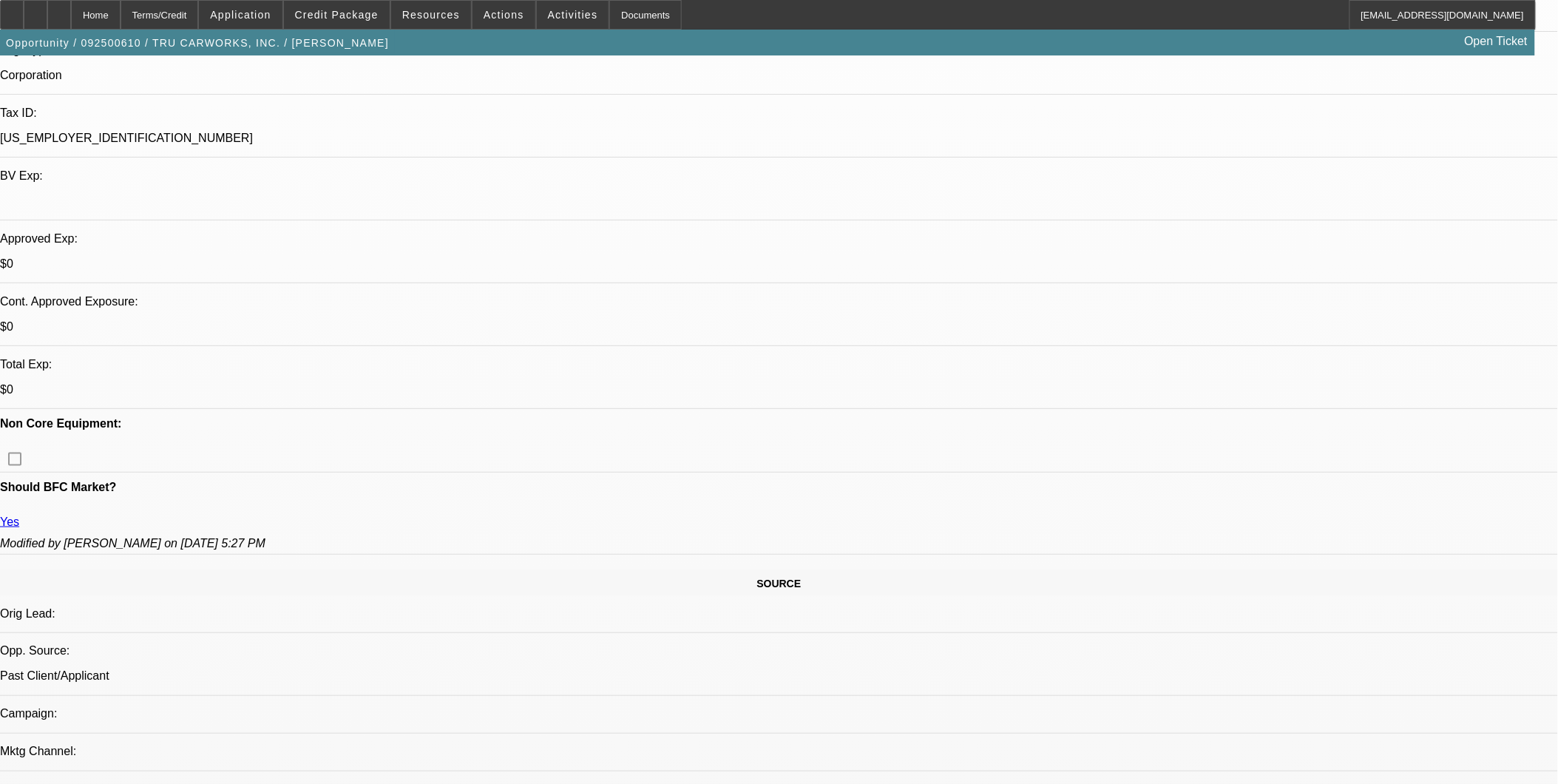
scroll to position [575, 0]
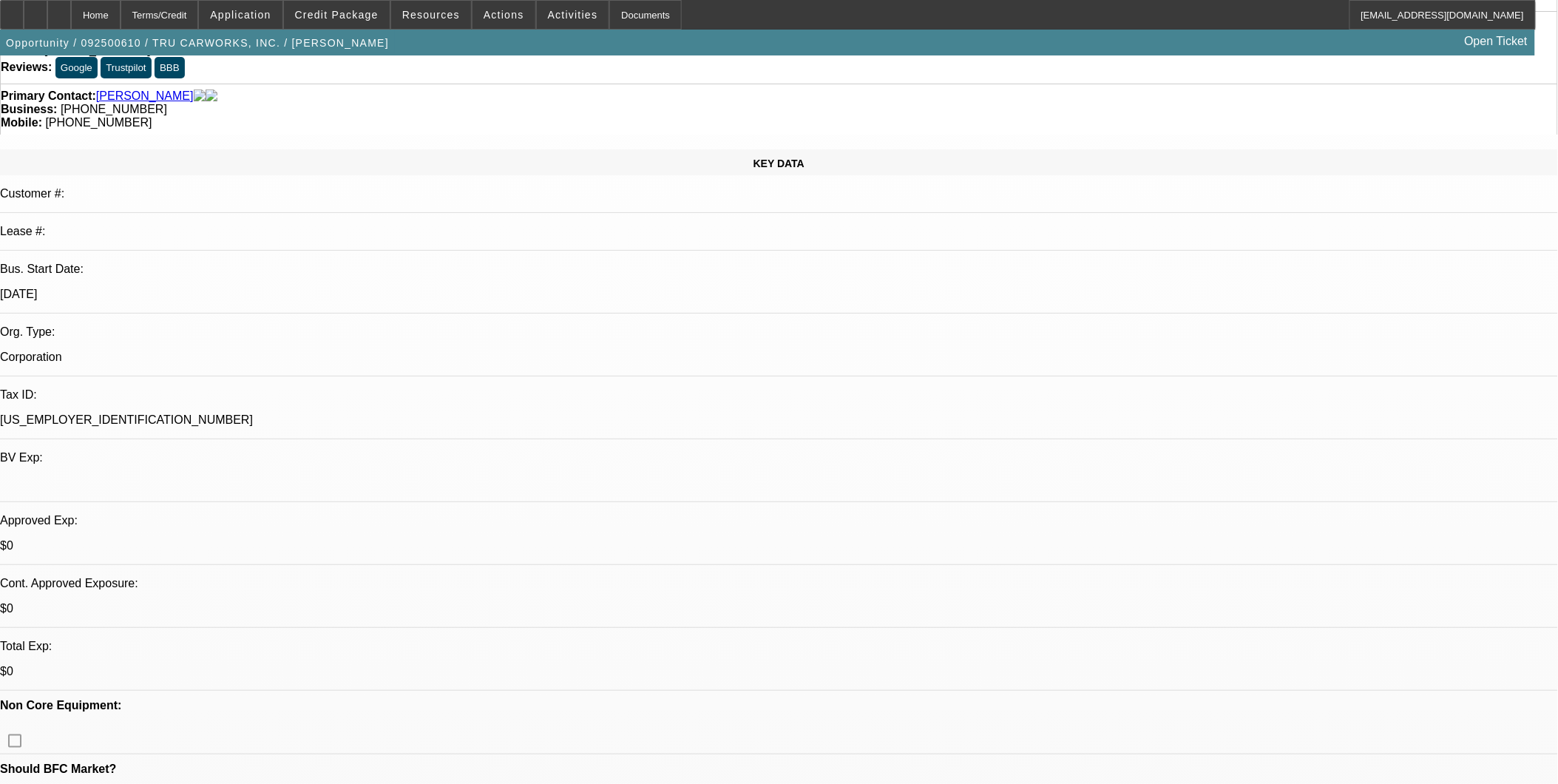
scroll to position [0, 0]
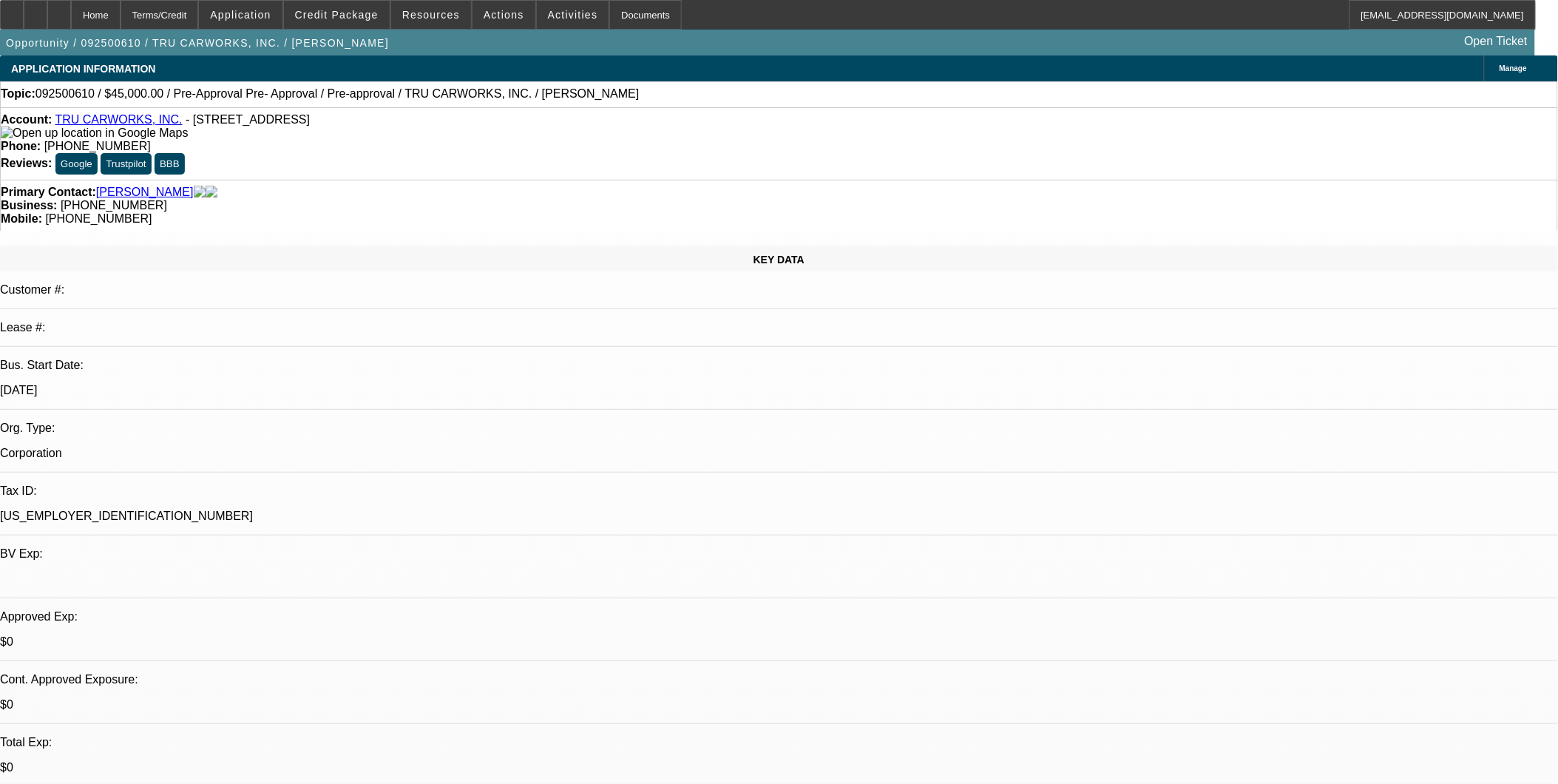
click at [130, 119] on link "TRU CARWORKS, INC." at bounding box center [118, 119] width 128 height 13
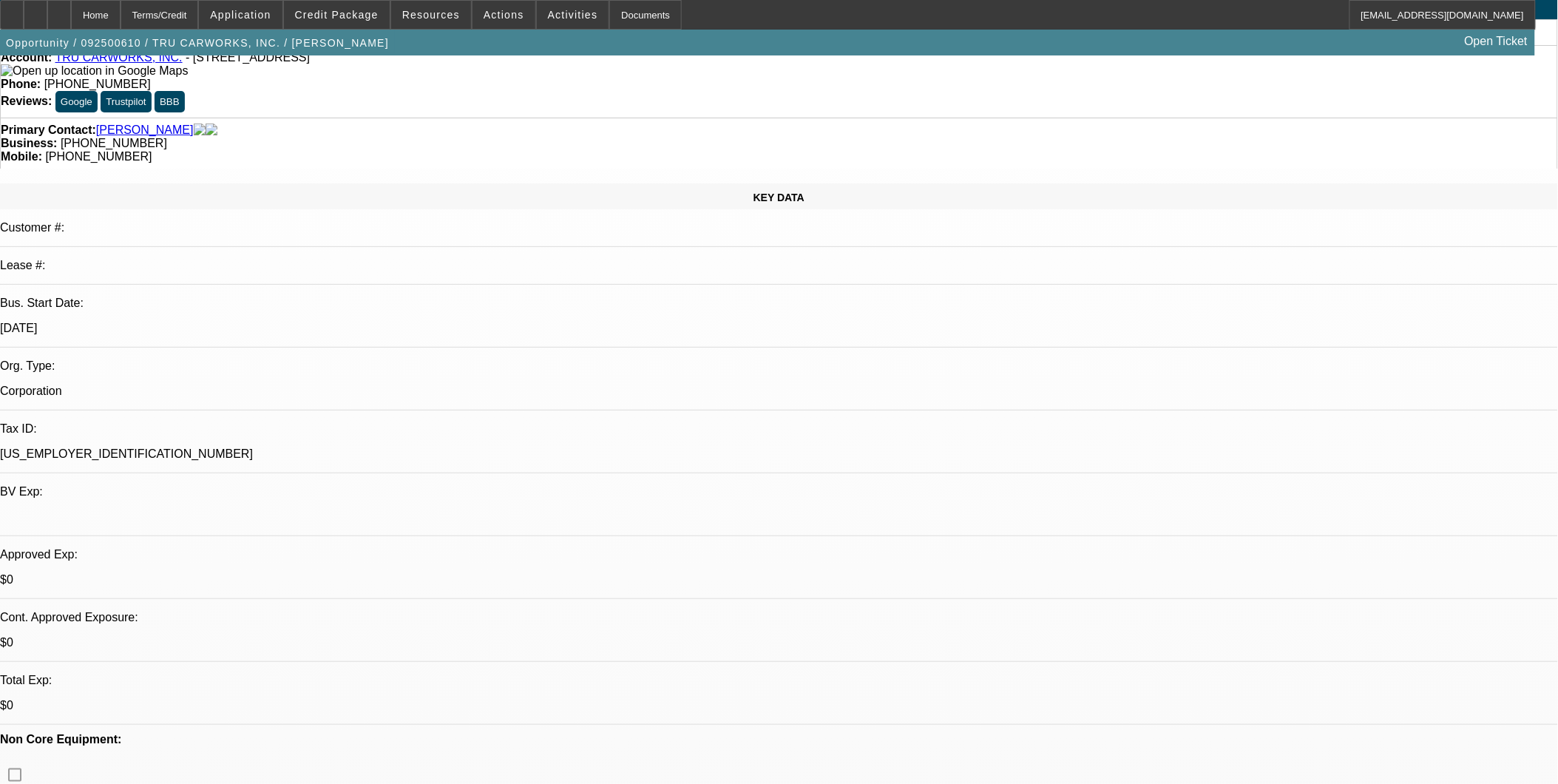
scroll to position [164, 0]
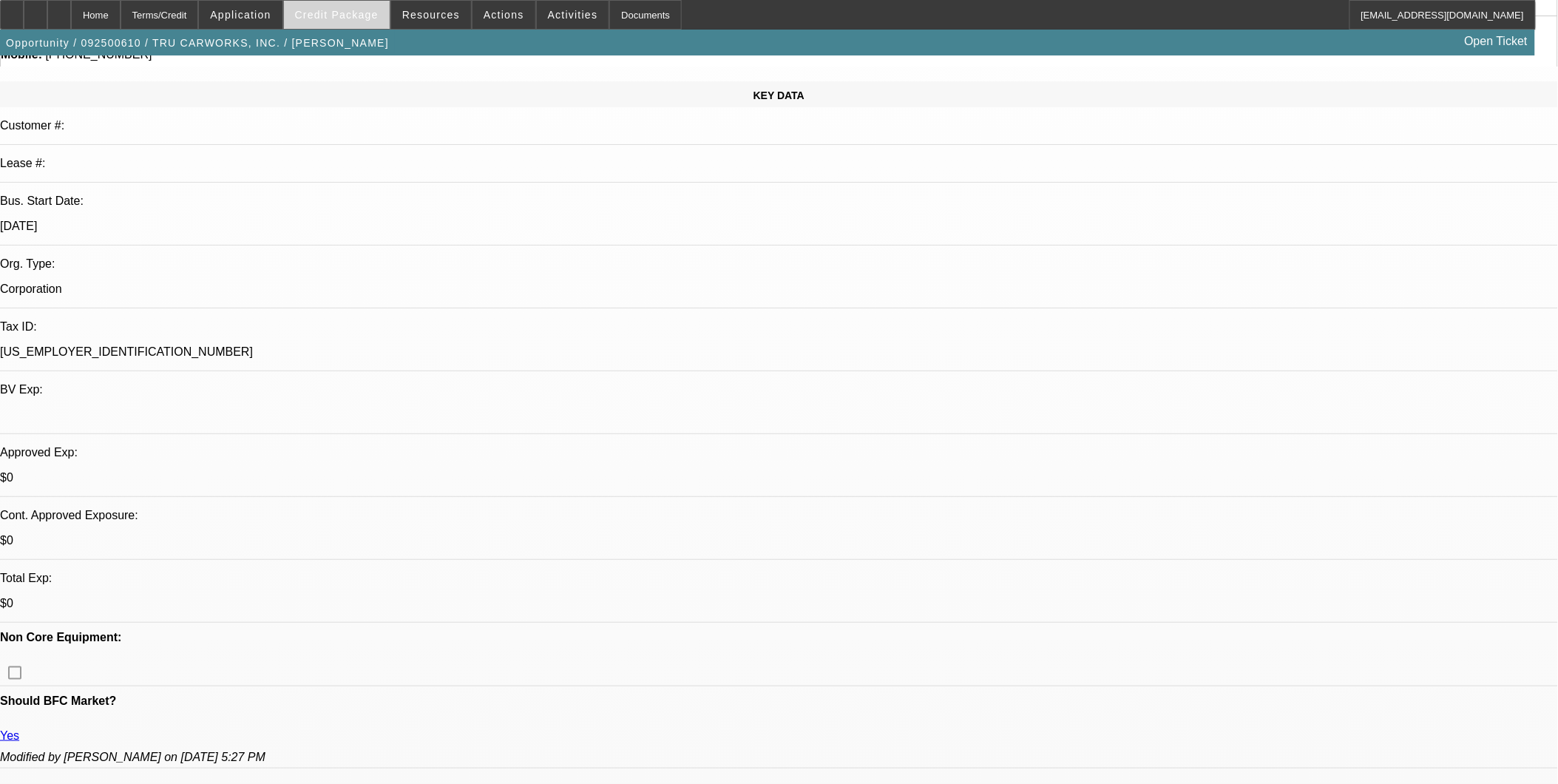
click at [331, 4] on span at bounding box center [337, 15] width 105 height 36
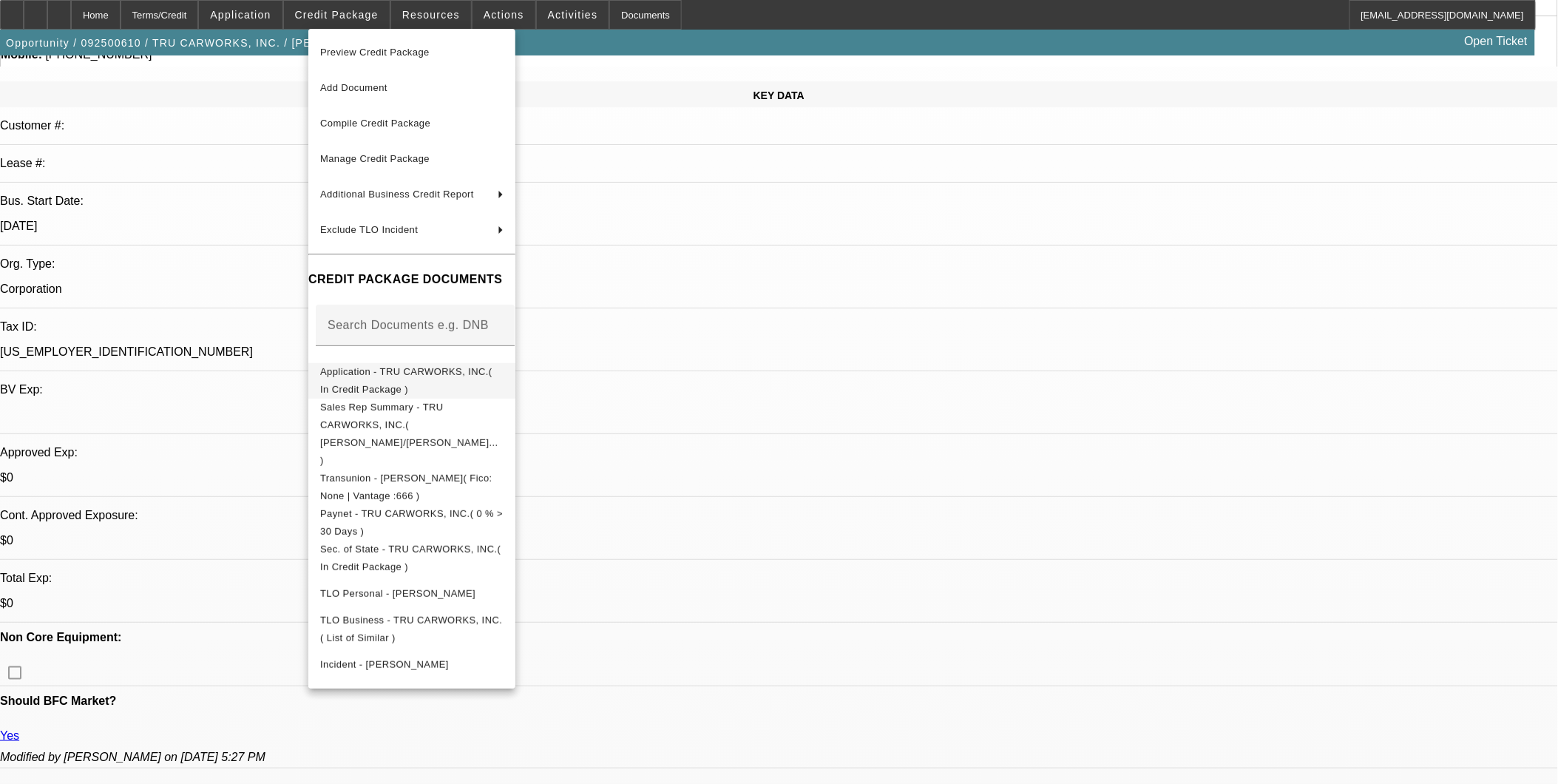
click at [389, 385] on button "Application - TRU CARWORKS, INC.( In Credit Package )" at bounding box center [412, 380] width 208 height 36
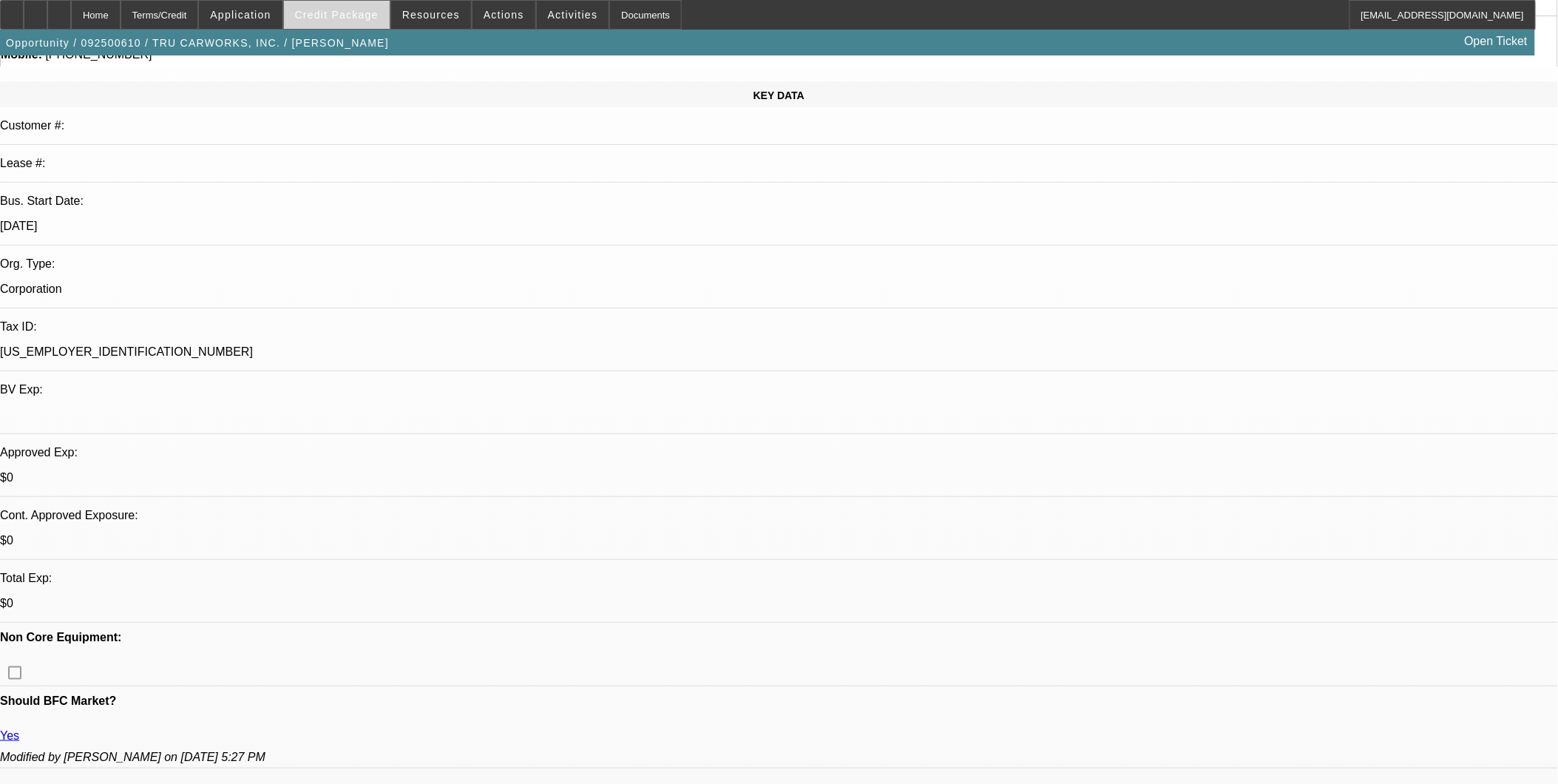
click at [388, 9] on span at bounding box center [337, 15] width 105 height 36
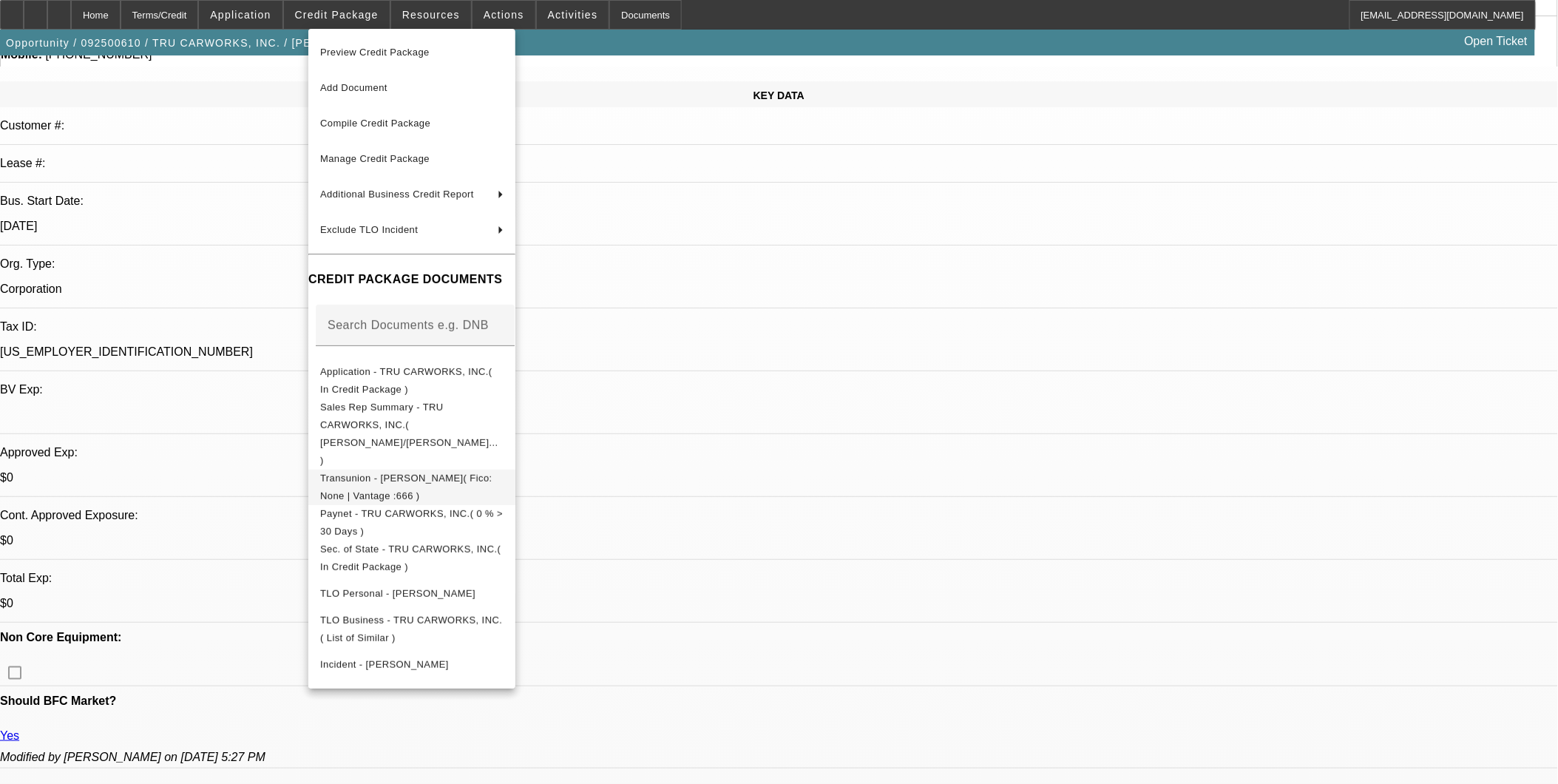
click at [492, 472] on span "Transunion - Watson, Walter( Fico: None | Vantage :666 )" at bounding box center [407, 486] width 173 height 29
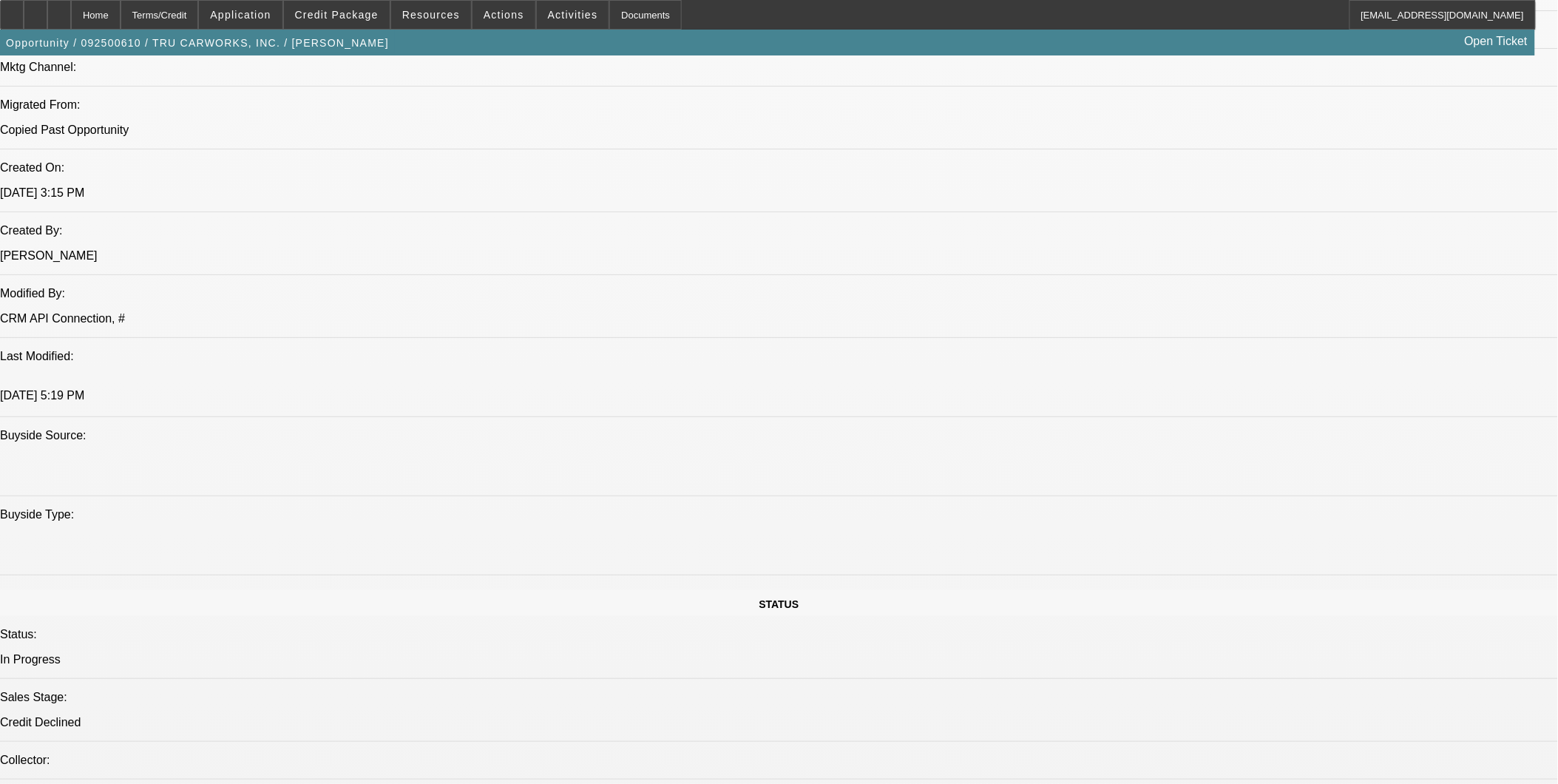
scroll to position [1150, 0]
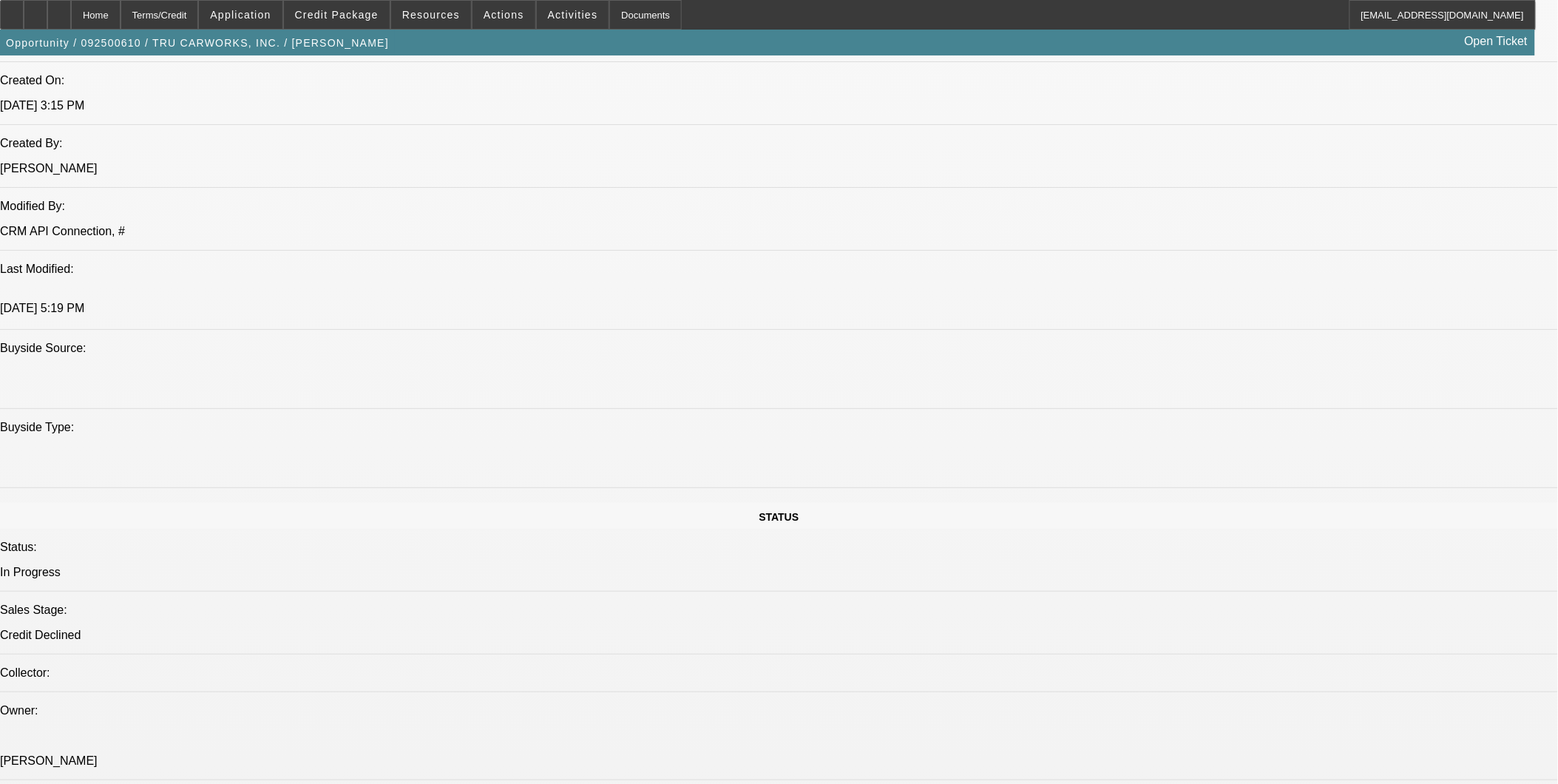
click at [71, 22] on div at bounding box center [60, 14] width 24 height 30
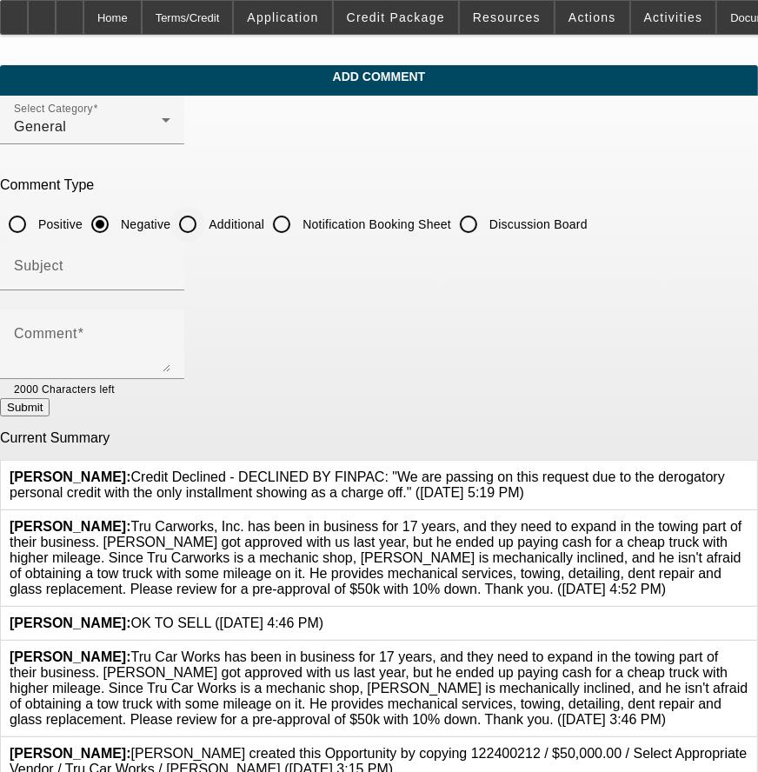
click at [205, 211] on input "Additional" at bounding box center [187, 224] width 35 height 35
radio input "true"
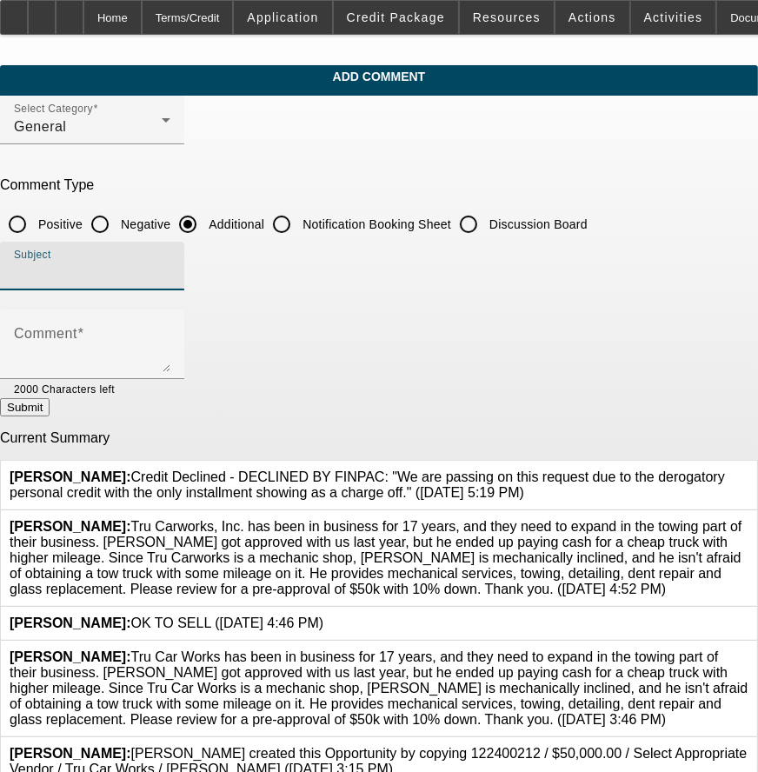
click at [170, 268] on input "Subject" at bounding box center [92, 273] width 157 height 21
type input "Notes"
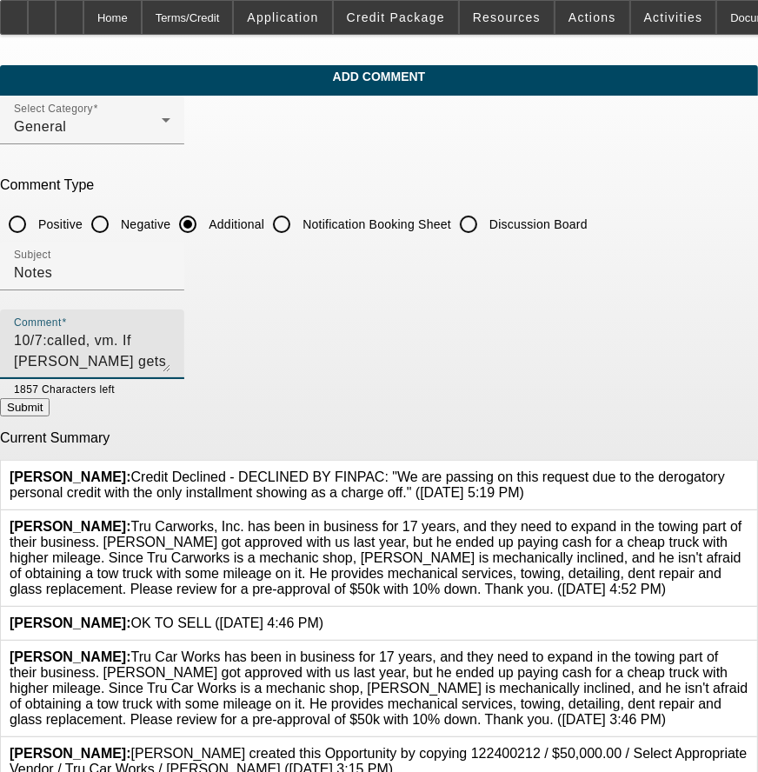
type textarea "10/7:called, vm. If [PERSON_NAME] gets some sort of resolution of his Cherry te…"
click at [50, 417] on button "Submit" at bounding box center [25, 407] width 50 height 18
radio input "true"
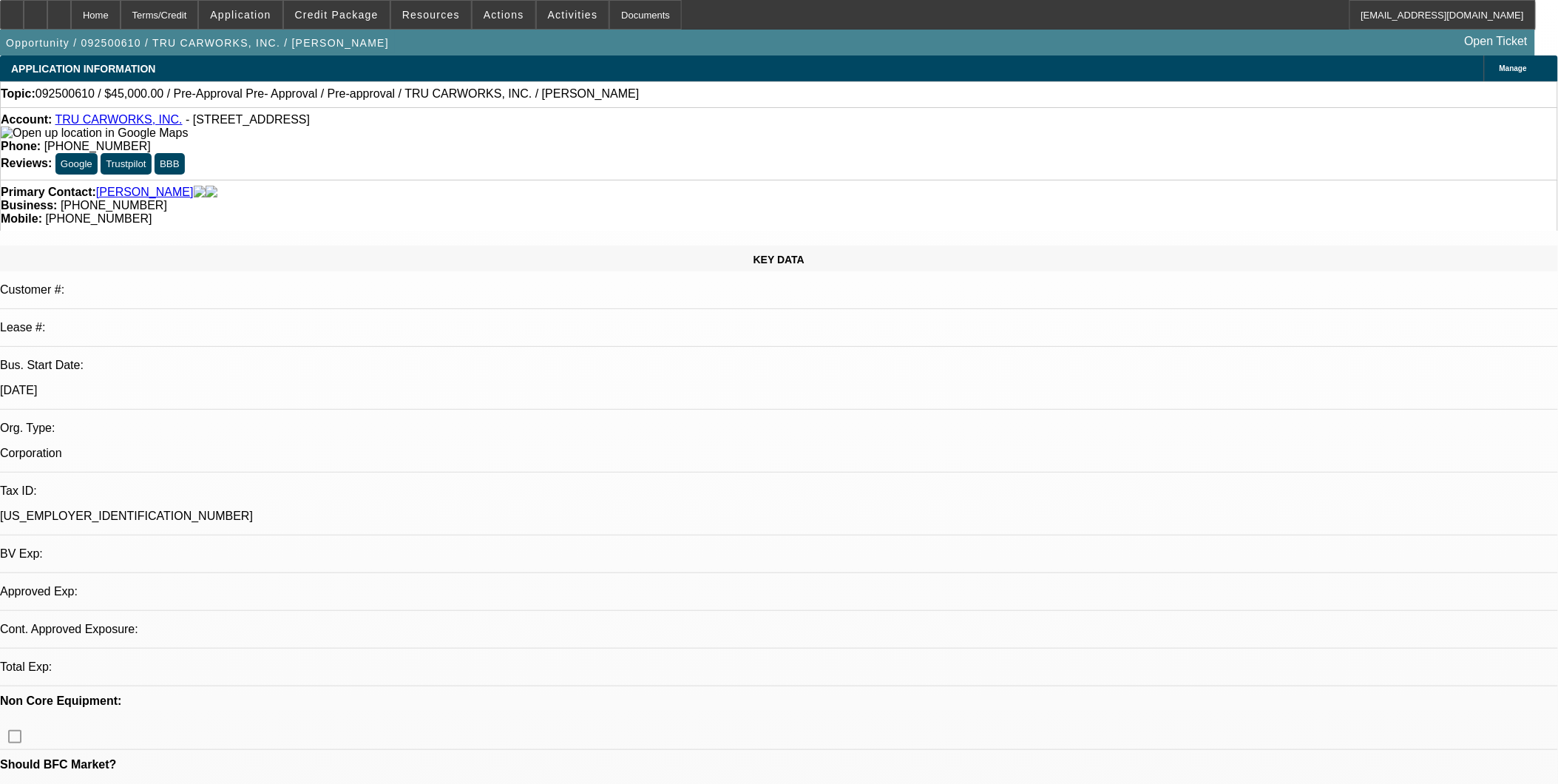
select select "0.1"
select select "0"
select select "6"
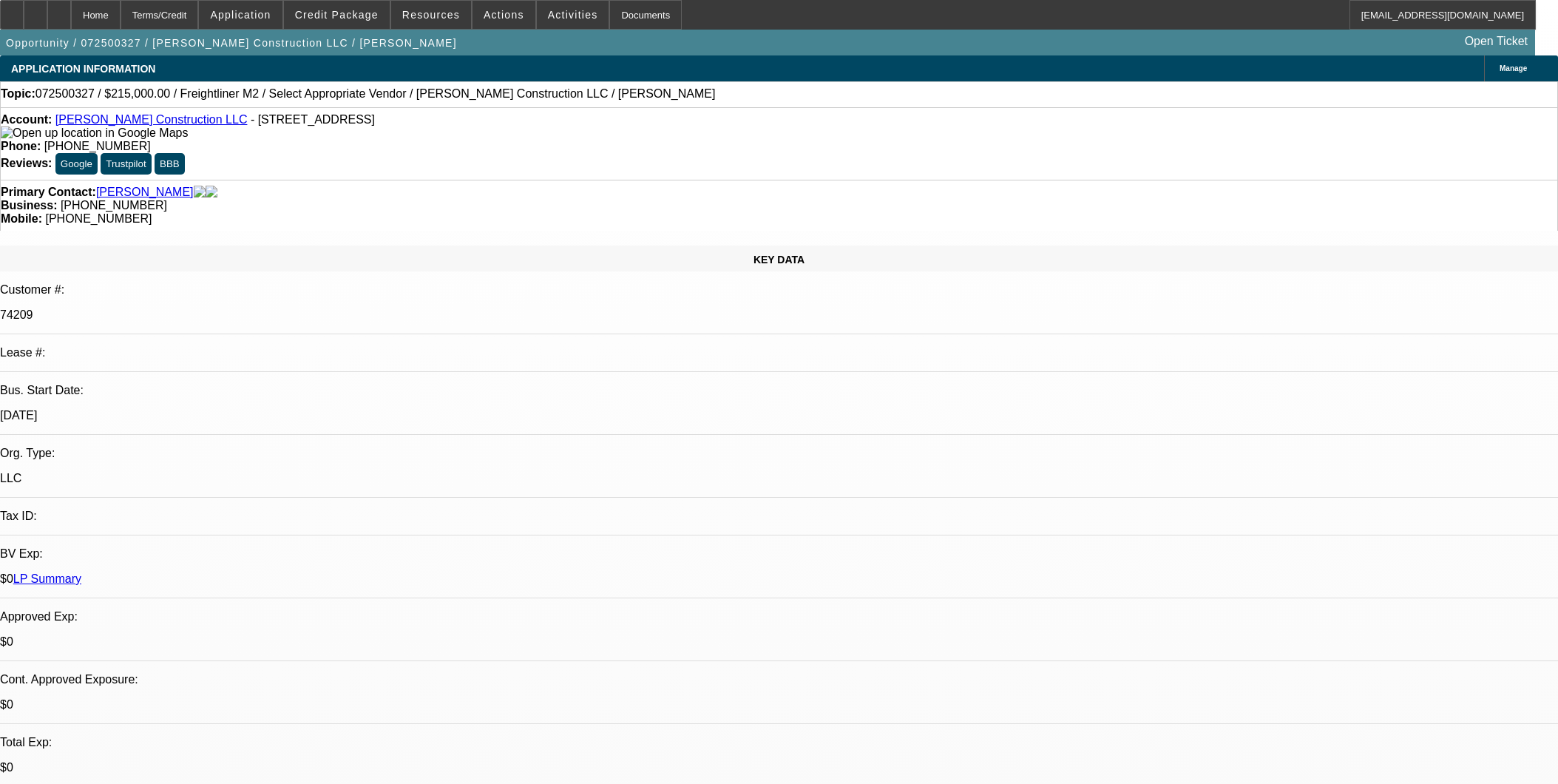
select select "0"
select select "2"
select select "0.1"
select select "4"
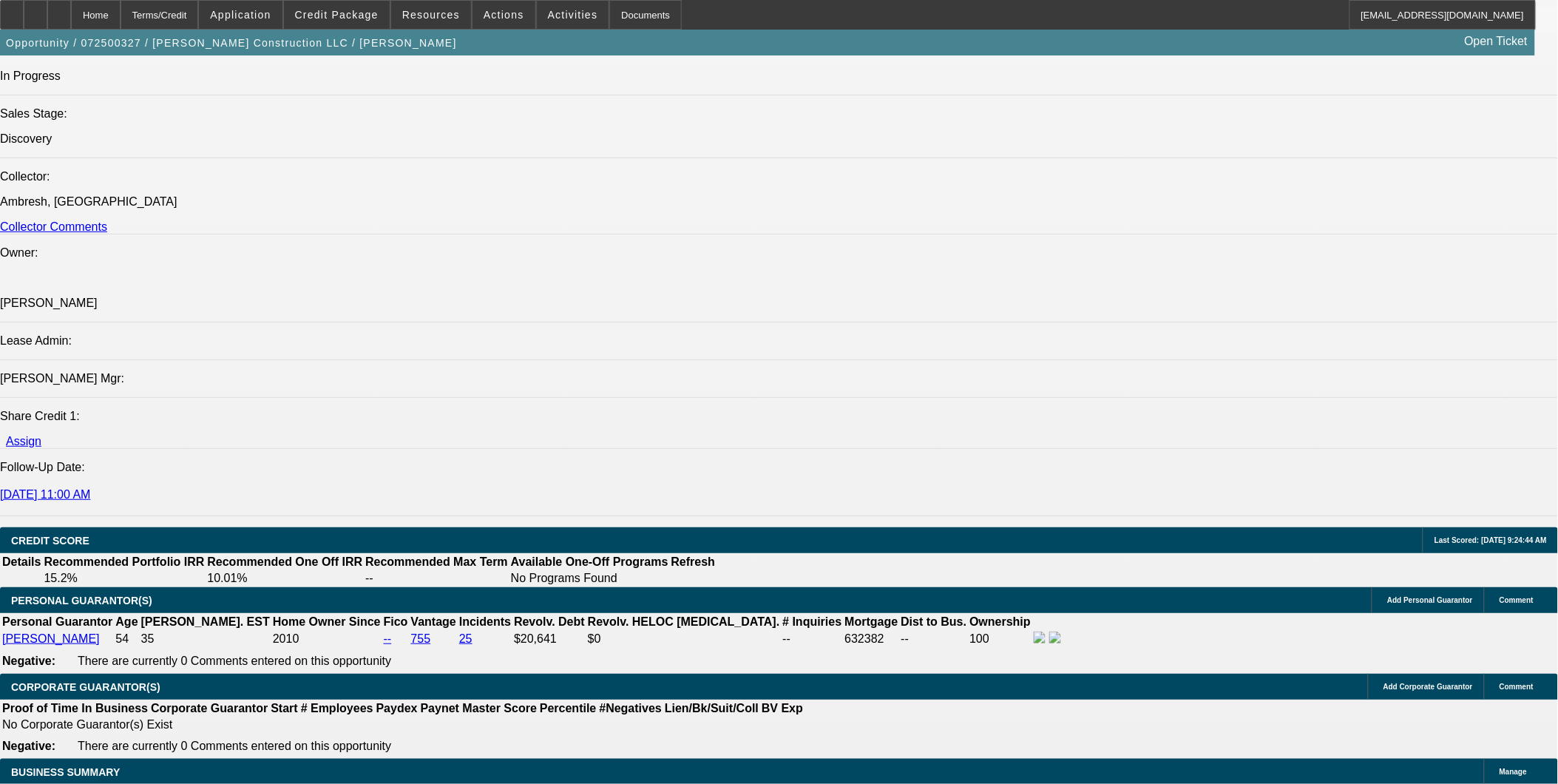
scroll to position [1889, 0]
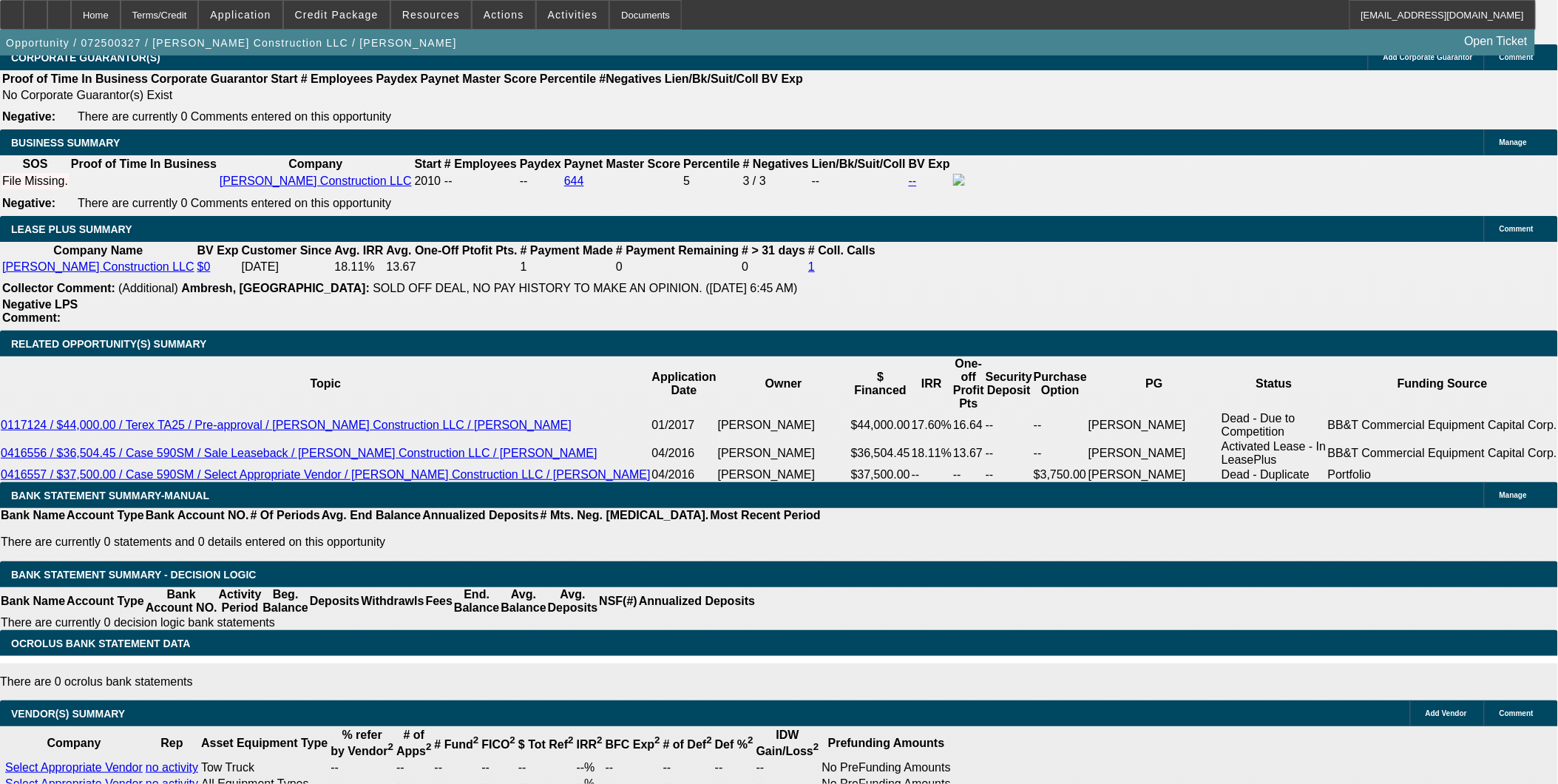
scroll to position [2054, 0]
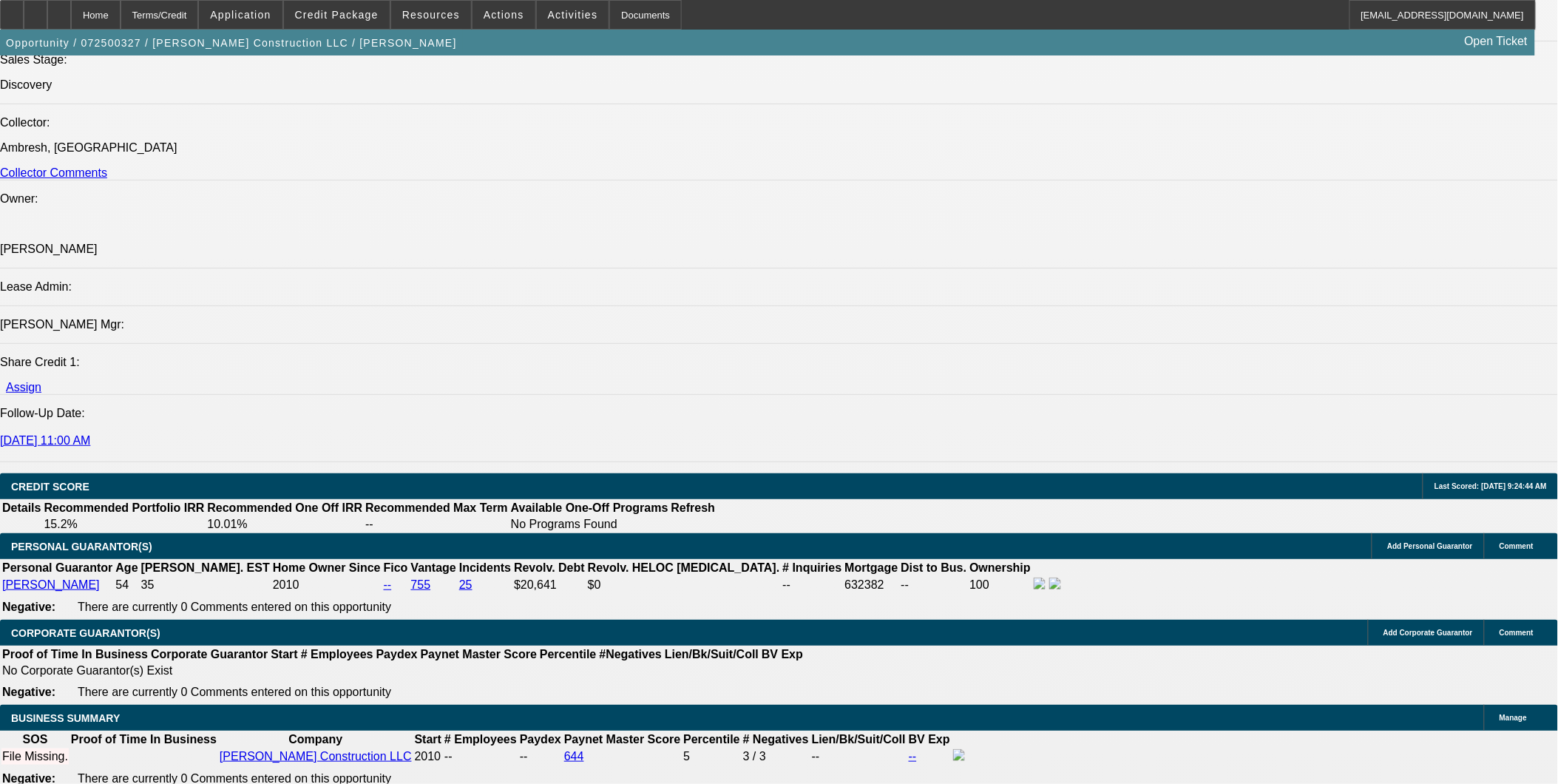
scroll to position [1971, 0]
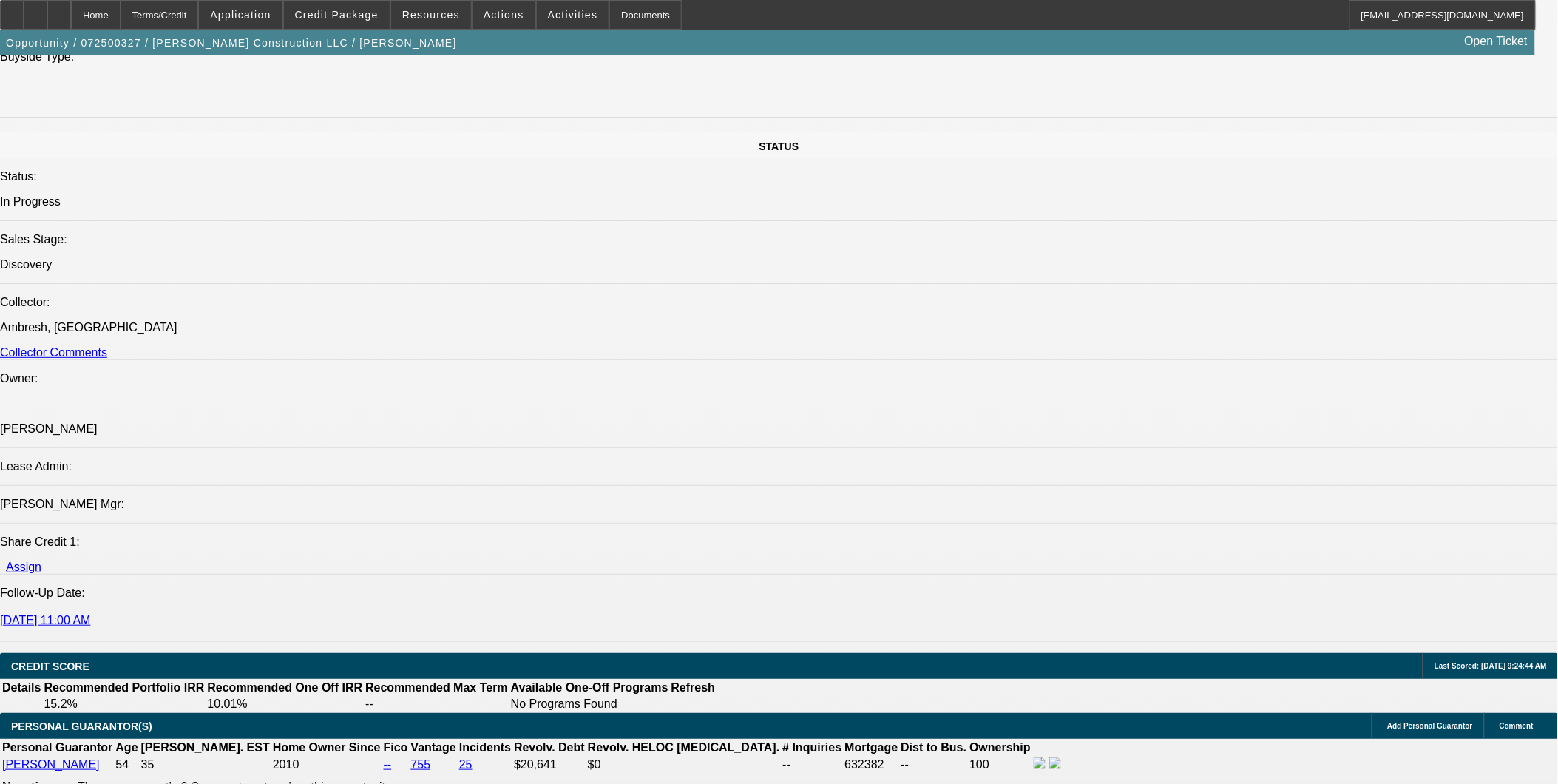
scroll to position [1479, 0]
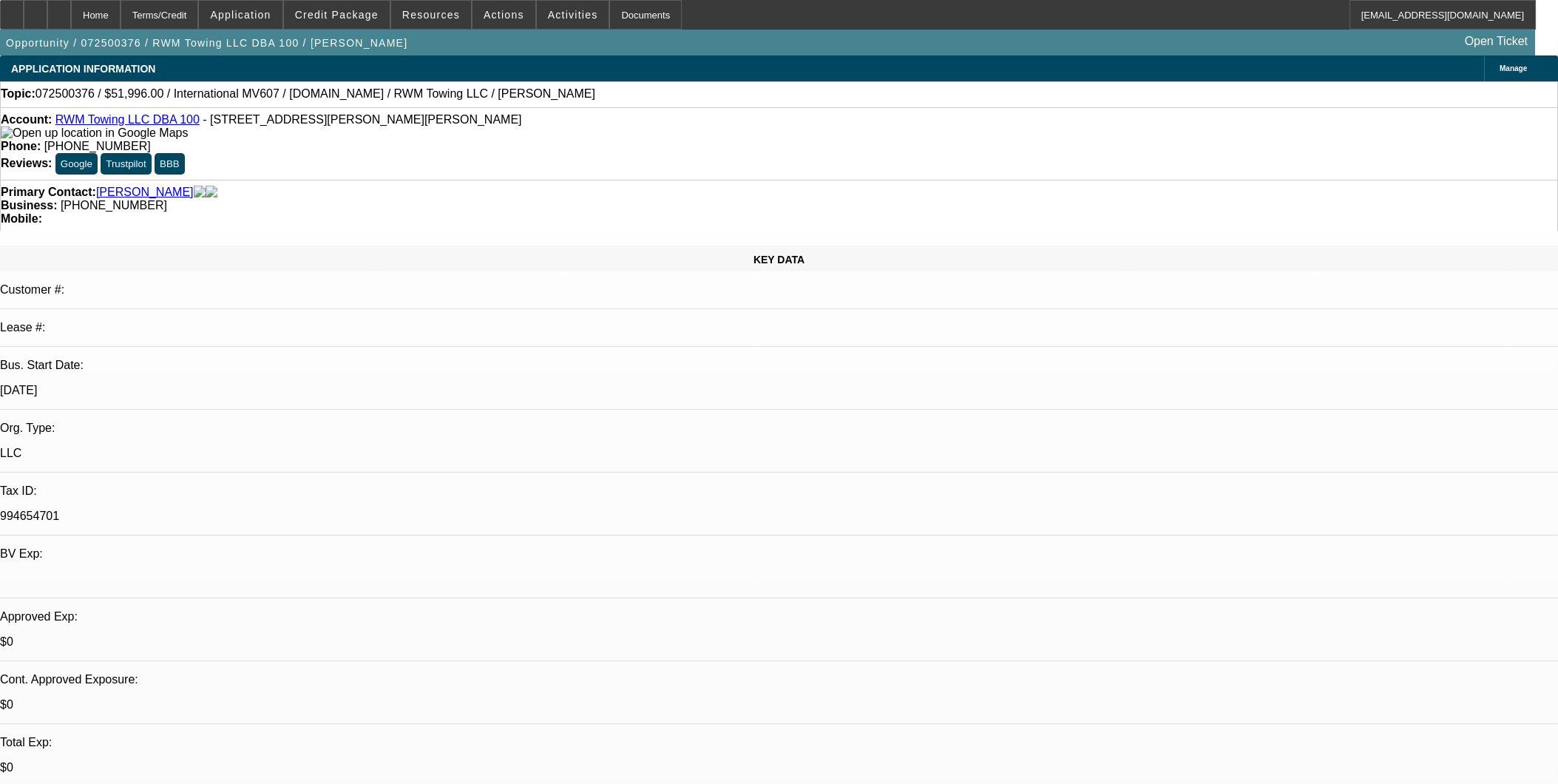
select select "0.2"
select select "2"
select select "0.1"
select select "4"
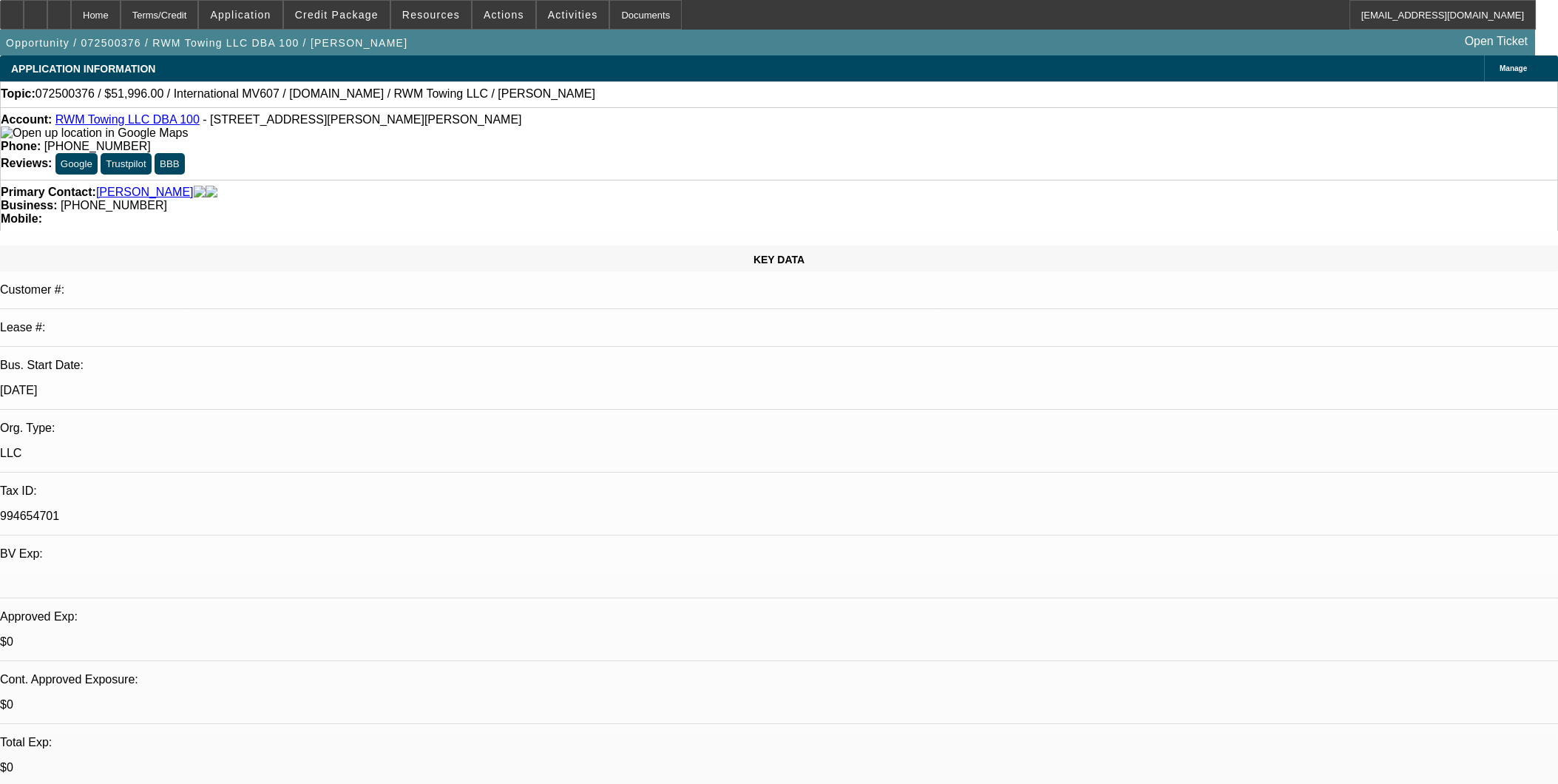
select select "0.2"
select select "2"
select select "0.1"
select select "4"
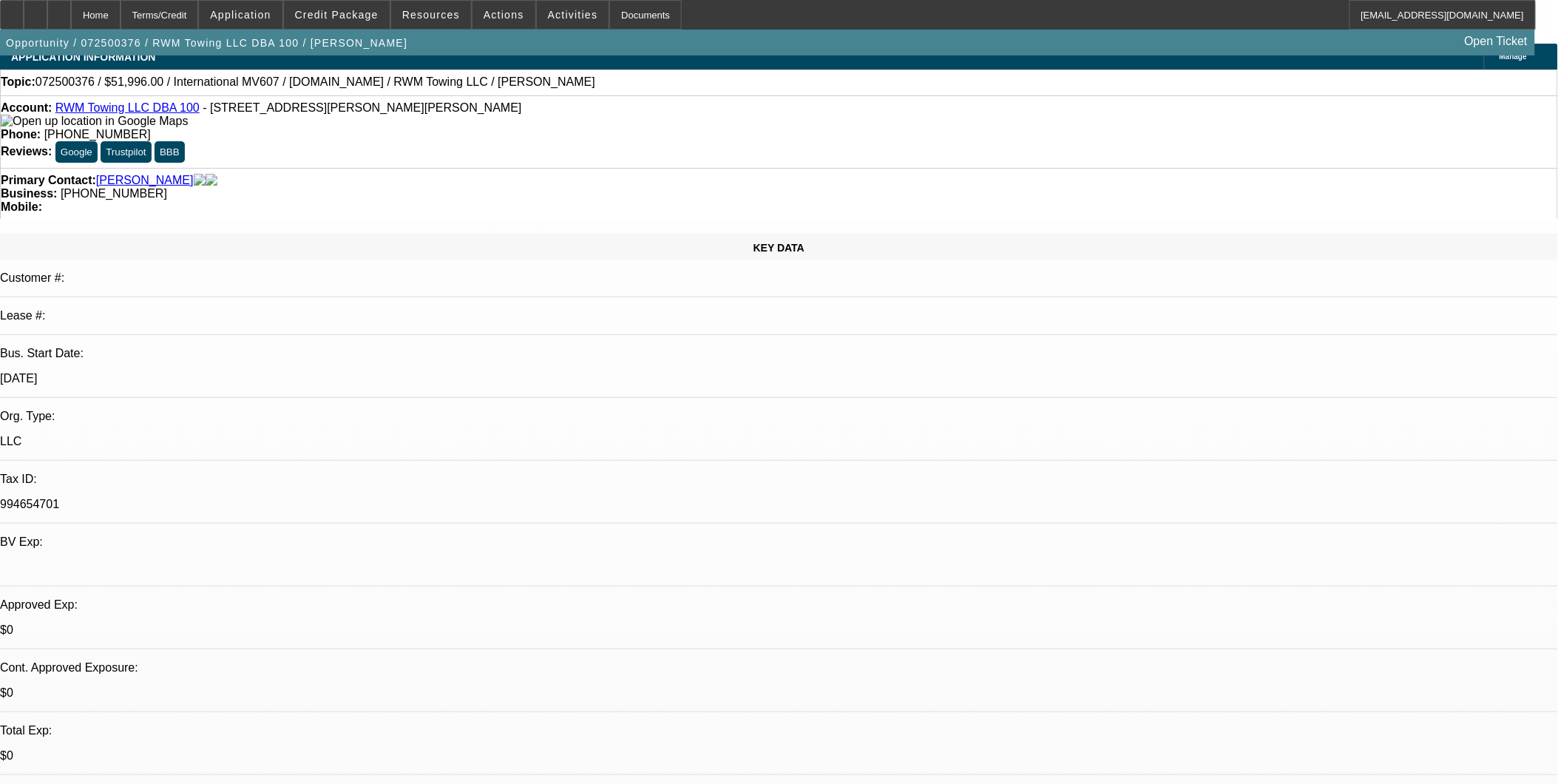
scroll to position [5, 0]
